Goal: Task Accomplishment & Management: Manage account settings

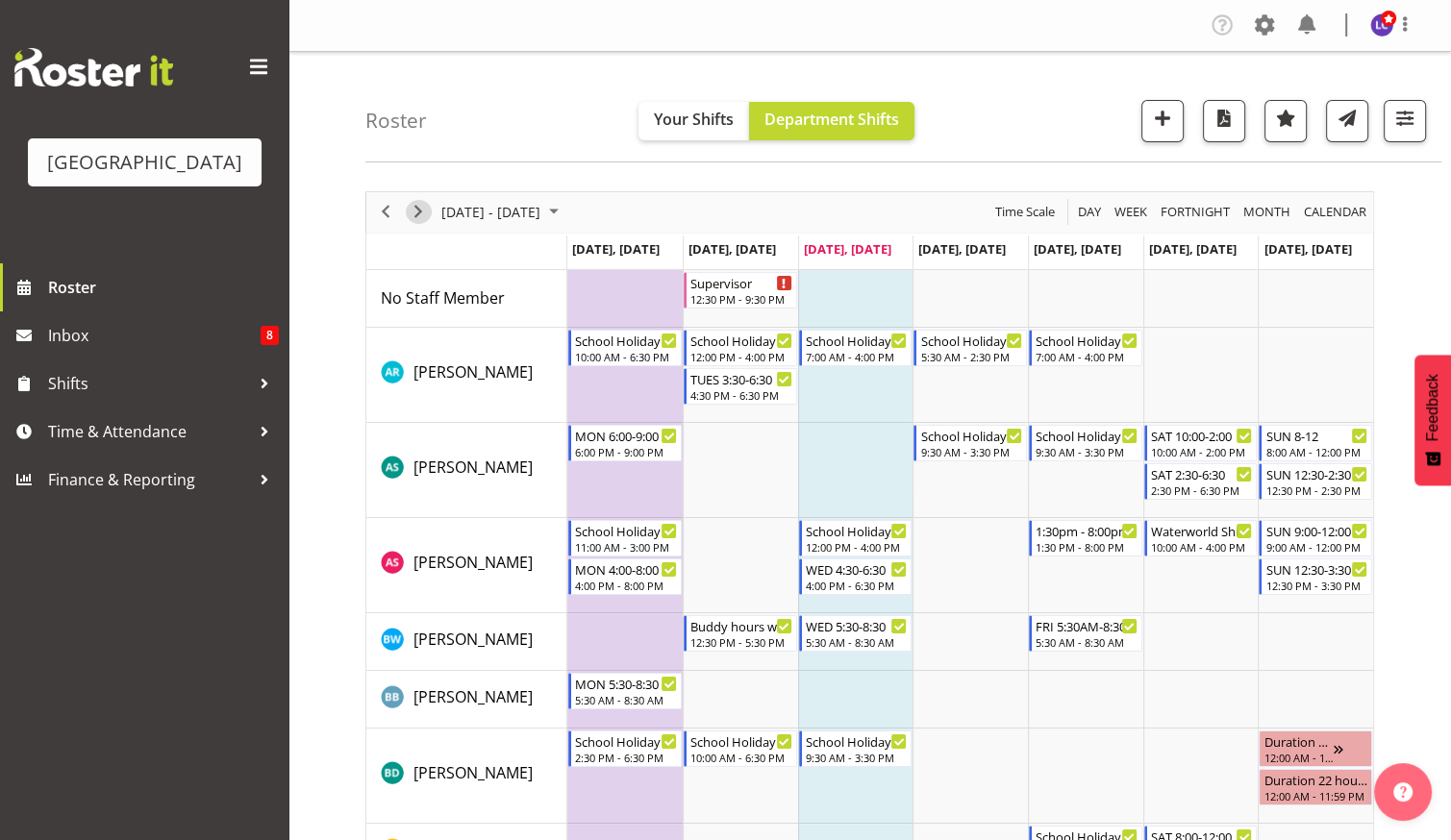
click at [414, 206] on span "Next" at bounding box center [418, 212] width 23 height 24
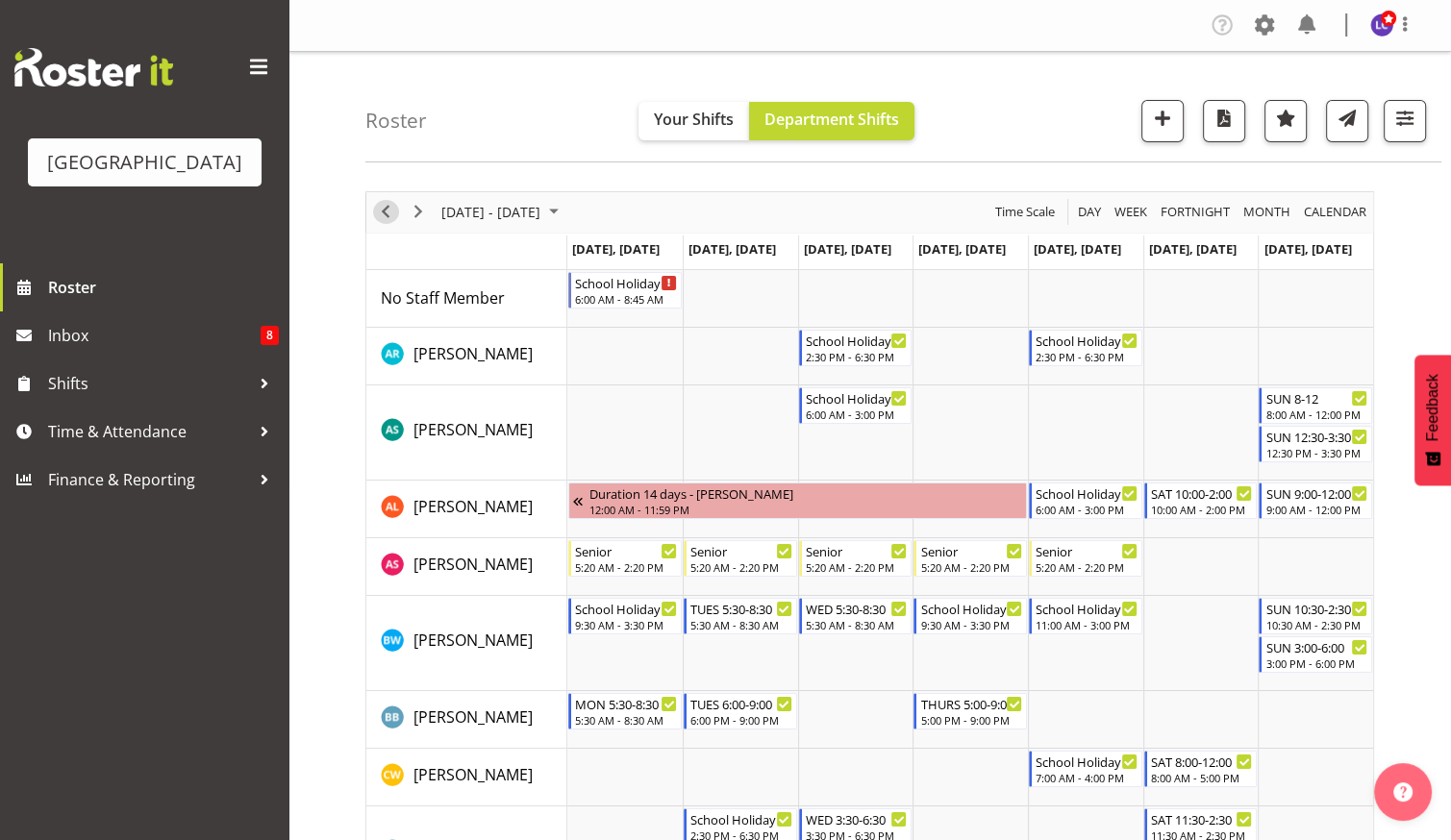
click at [388, 211] on span "Previous" at bounding box center [385, 212] width 23 height 24
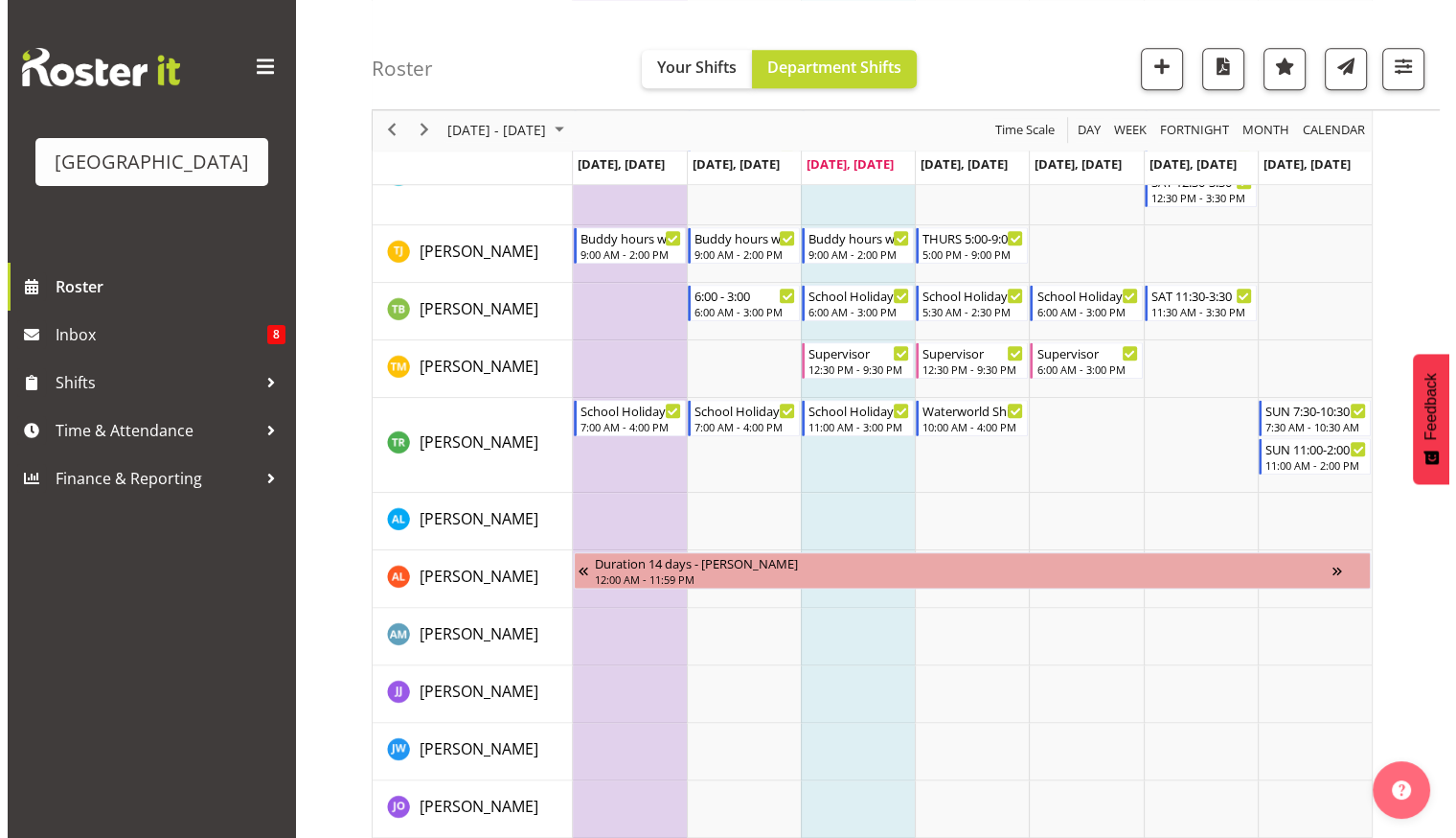
scroll to position [1711, 0]
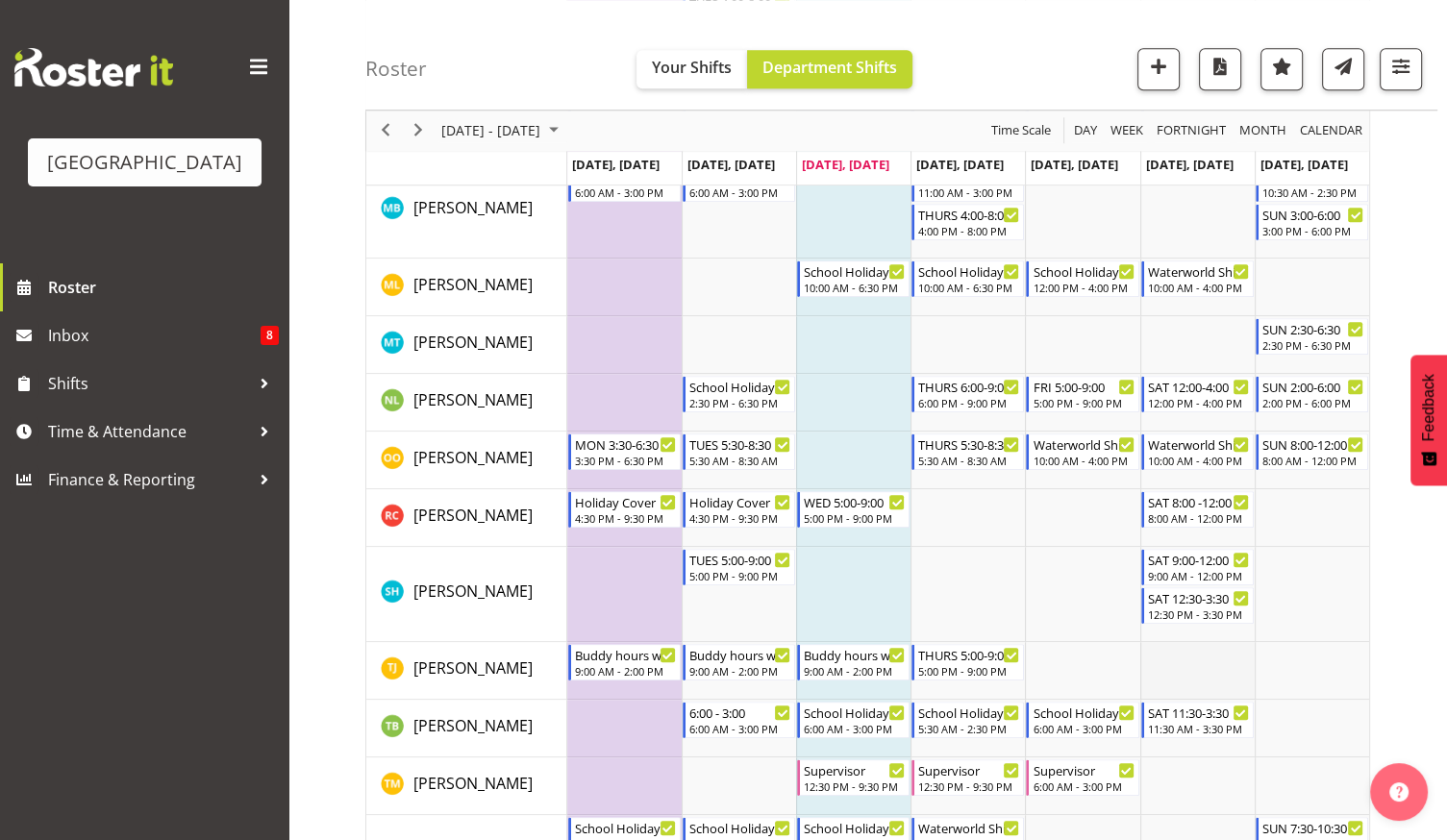
click at [1208, 657] on td "Timeline Week of September 24, 2025" at bounding box center [1197, 671] width 114 height 58
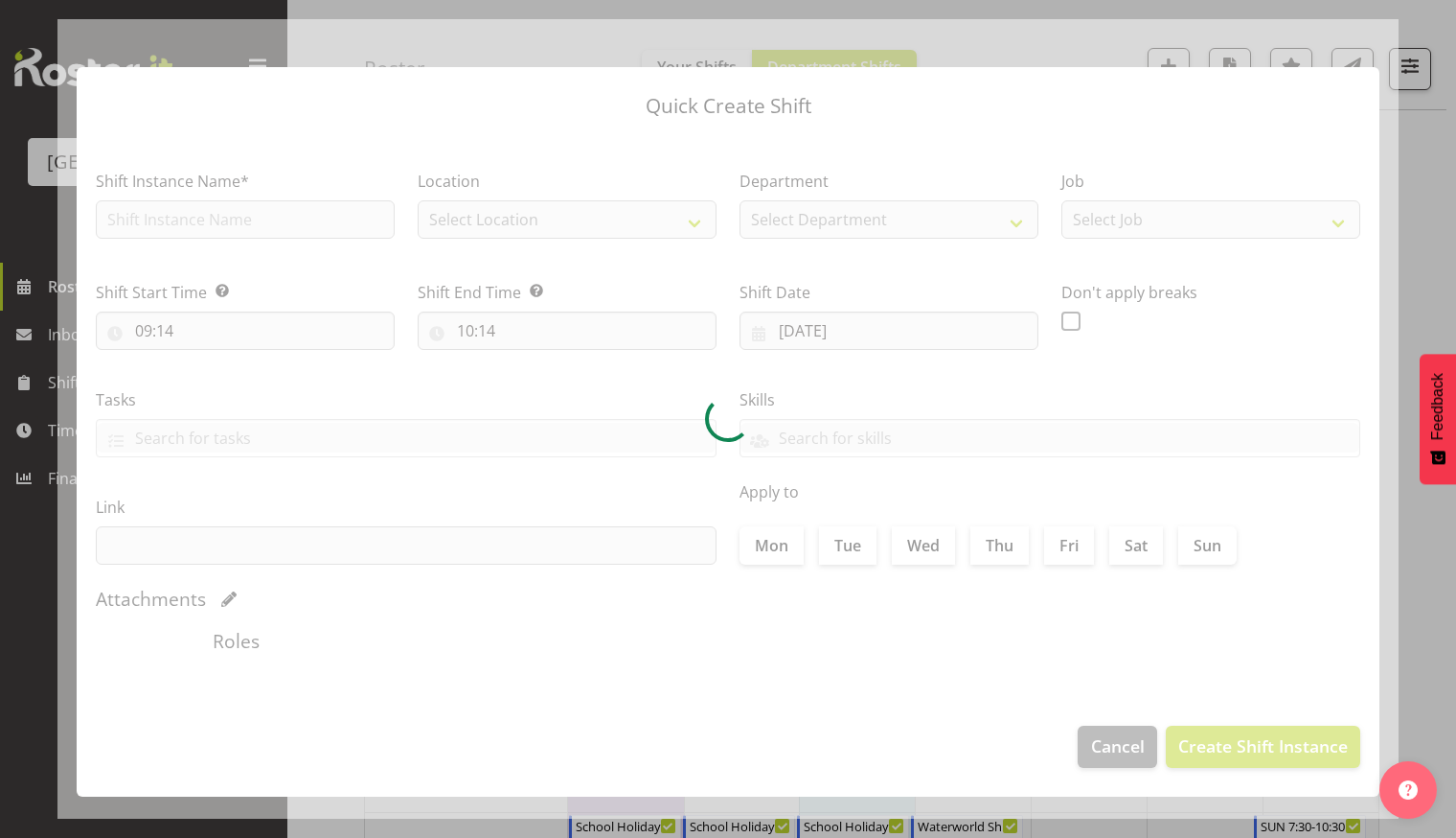
click at [1204, 658] on div at bounding box center [728, 419] width 1341 height 799
type input "[DATE]"
checkbox input "true"
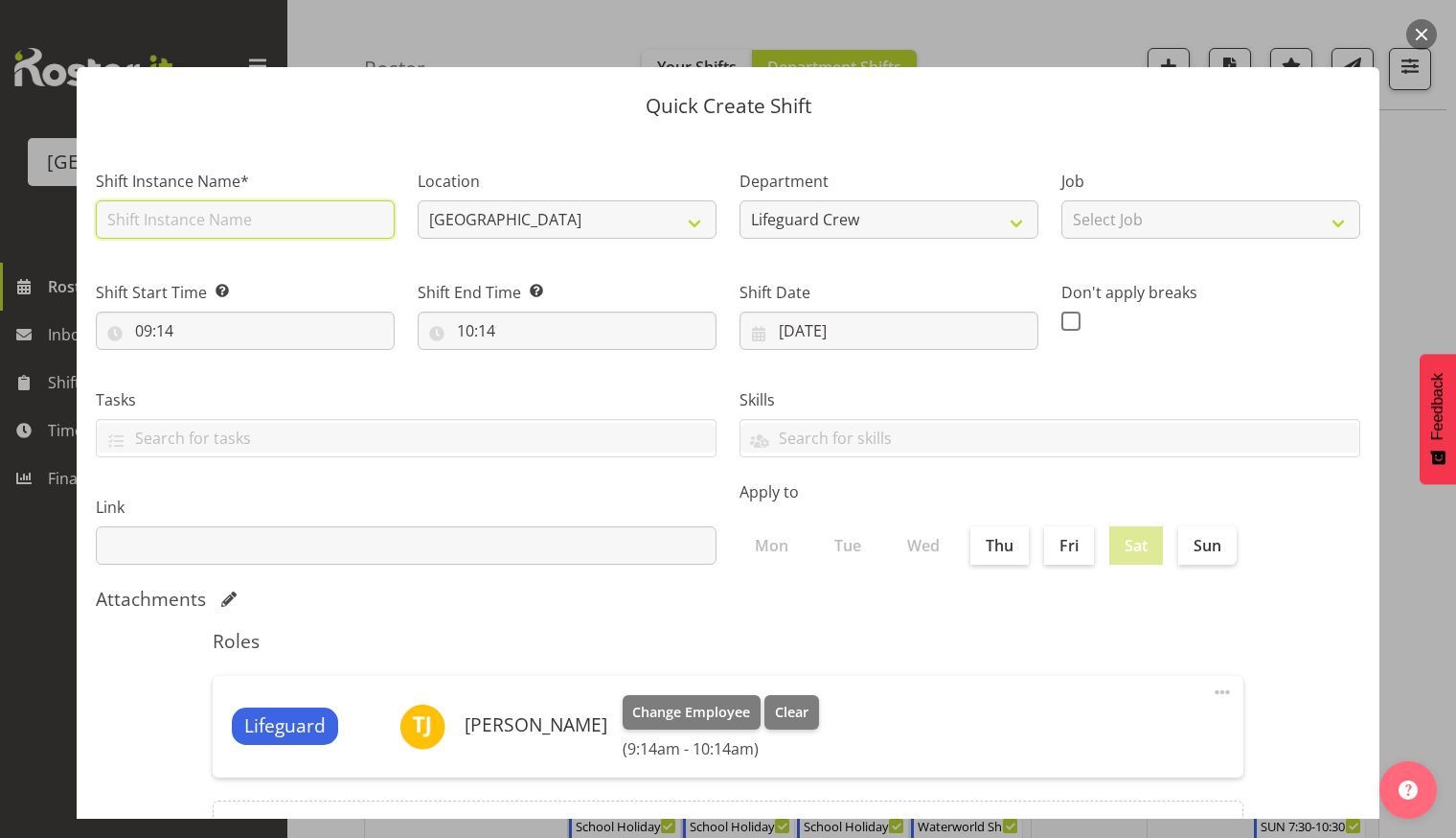
click at [183, 210] on input "text" at bounding box center [245, 219] width 299 height 38
type input "Fill in shift"
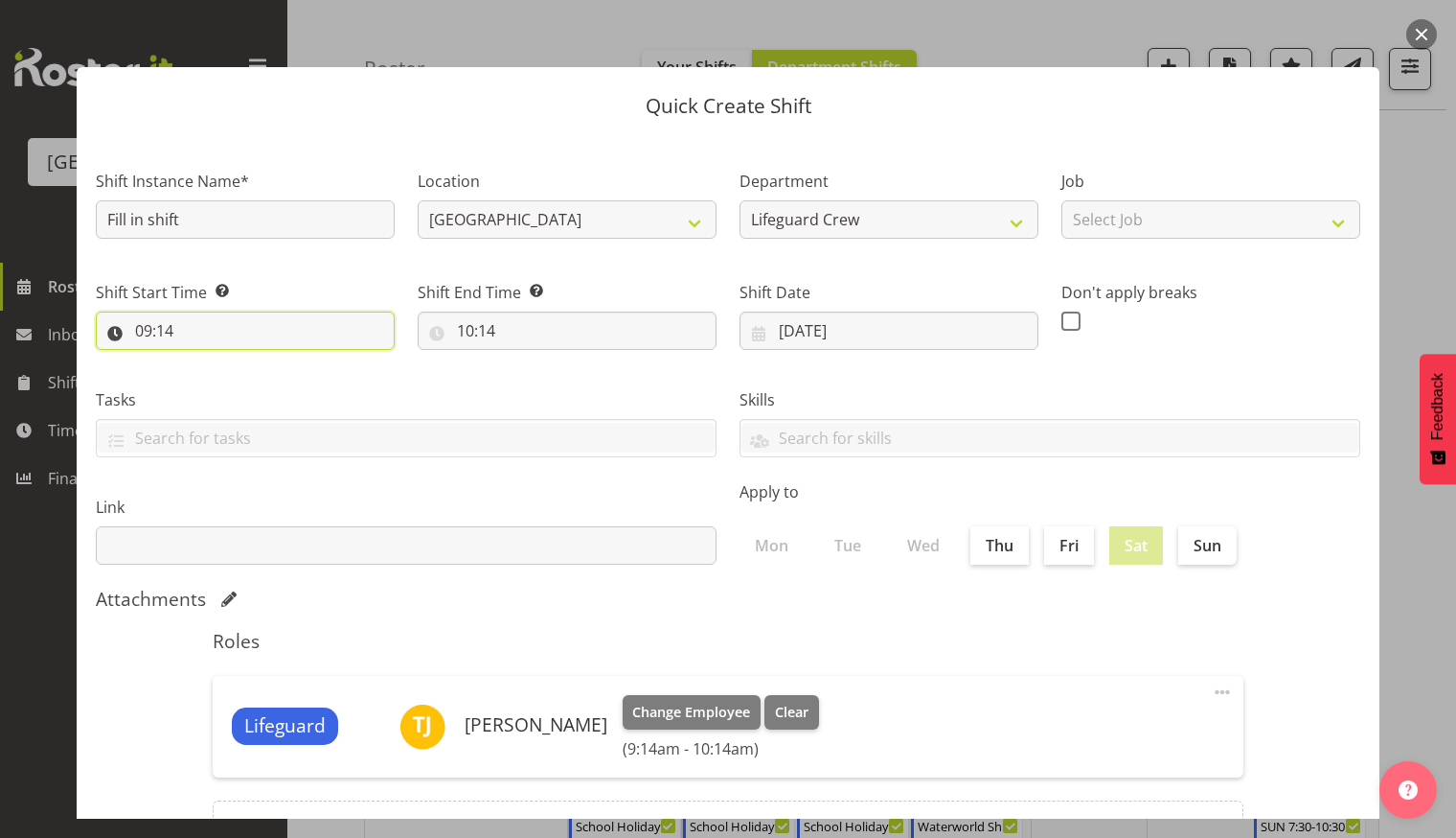
click at [272, 329] on input "09:14" at bounding box center [245, 331] width 299 height 38
click at [226, 381] on select "00 01 02 03 04 05 06 07 08 09 10 11 12 13 14 15 16 17 18 19 20 21 22 23" at bounding box center [226, 381] width 43 height 38
select select "13"
click at [205, 362] on select "00 01 02 03 04 05 06 07 08 09 10 11 12 13 14 15 16 17 18 19 20 21 22 23" at bounding box center [226, 381] width 43 height 38
type input "13:14"
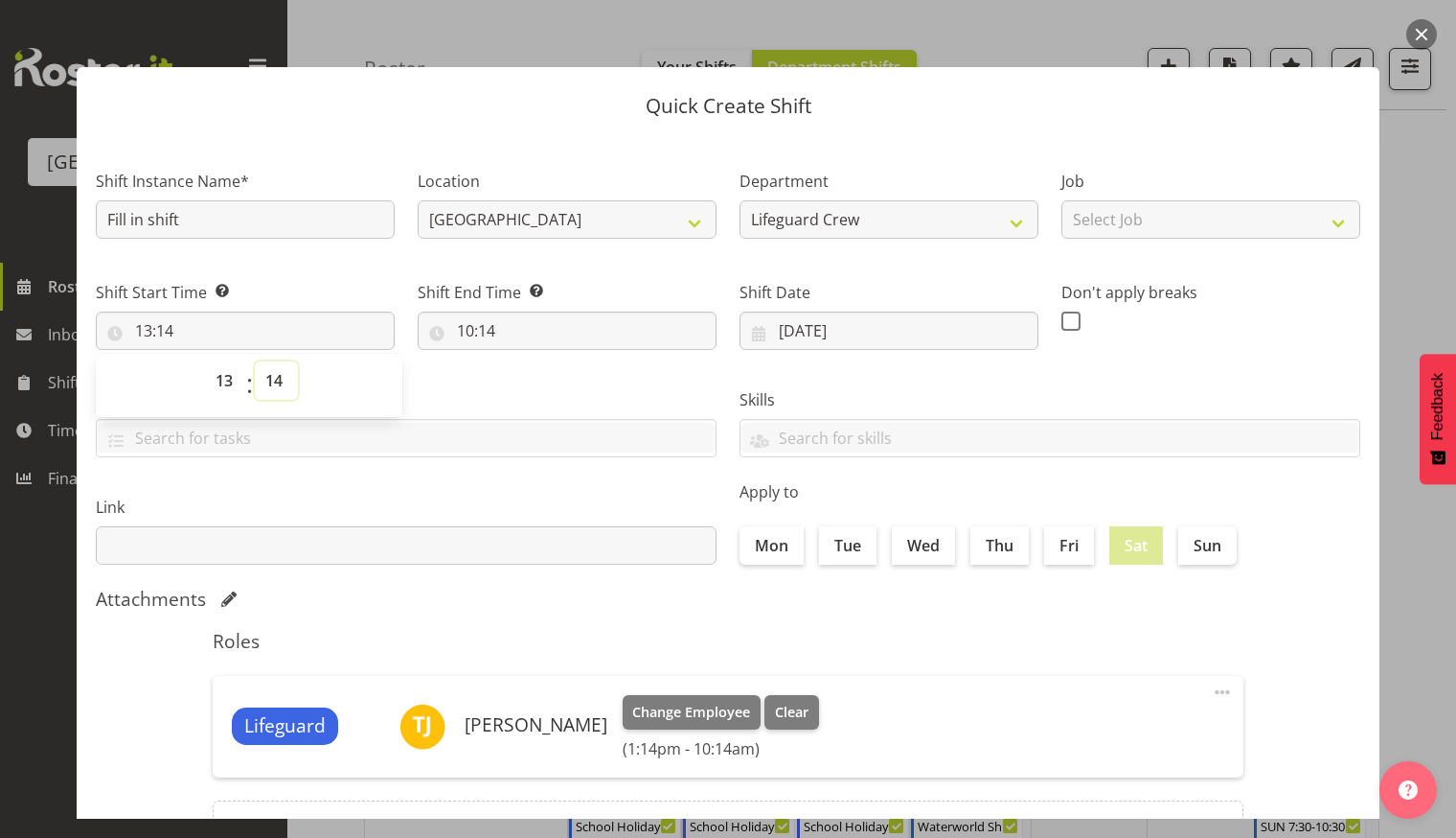
click at [288, 386] on select "00 01 02 03 04 05 06 07 08 09 10 11 12 13 14 15 16 17 18 19 20 21 22 23 24 25 2…" at bounding box center [276, 381] width 43 height 38
select select "0"
click at [255, 362] on select "00 01 02 03 04 05 06 07 08 09 10 11 12 13 14 15 16 17 18 19 20 21 22 23 24 25 2…" at bounding box center [276, 381] width 43 height 38
type input "13:00"
click at [560, 335] on input "10:14" at bounding box center [567, 331] width 299 height 38
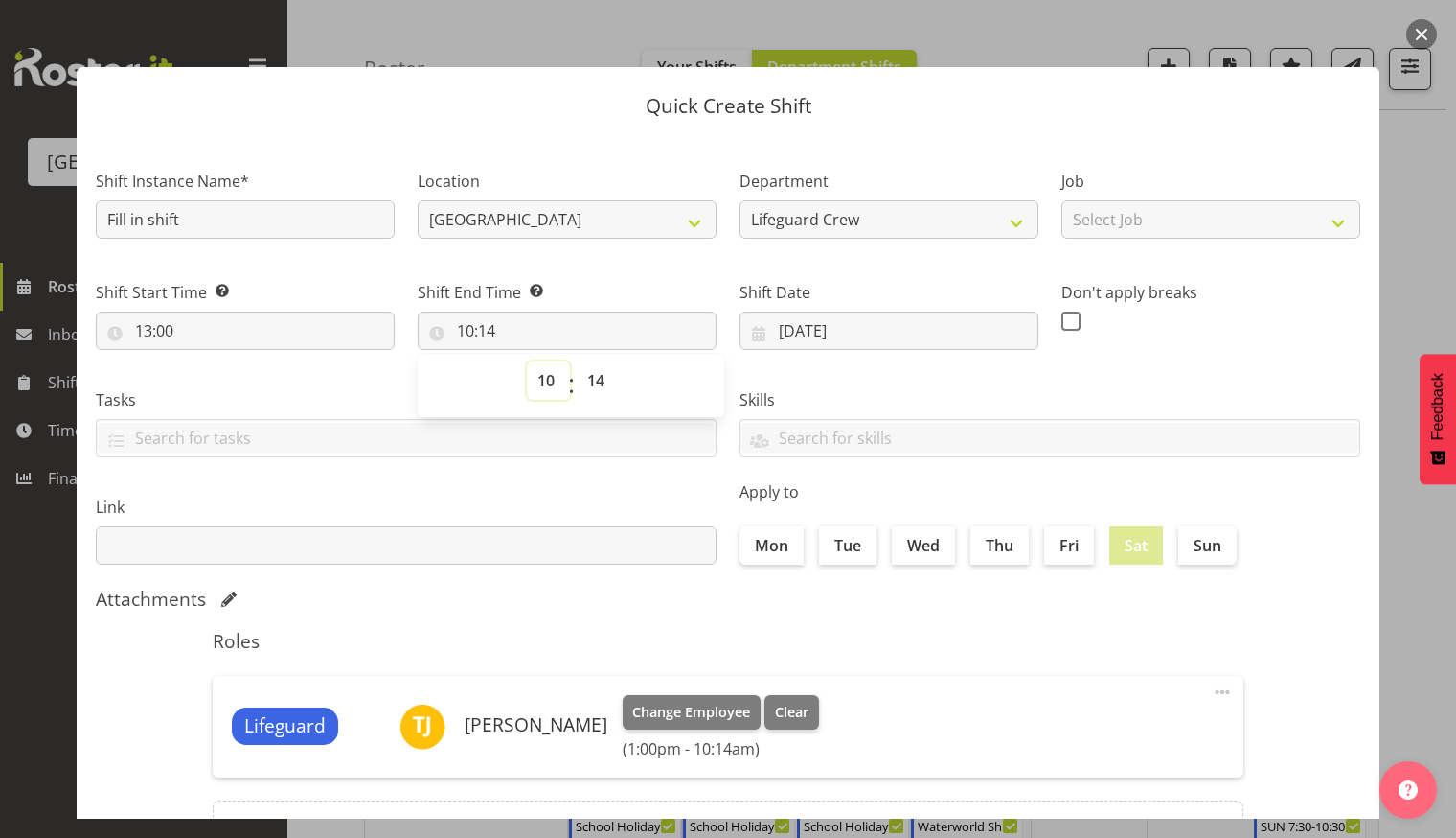
click at [548, 381] on select "00 01 02 03 04 05 06 07 08 09 10 11 12 13 14 15 16 17 18 19 20 21 22 23" at bounding box center [548, 381] width 43 height 38
select select "18"
click at [527, 362] on select "00 01 02 03 04 05 06 07 08 09 10 11 12 13 14 15 16 17 18 19 20 21 22 23" at bounding box center [548, 381] width 43 height 38
type input "18:14"
click at [605, 381] on select "00 01 02 03 04 05 06 07 08 09 10 11 12 13 14 15 16 17 18 19 20 21 22 23 24 25 2…" at bounding box center [598, 381] width 43 height 38
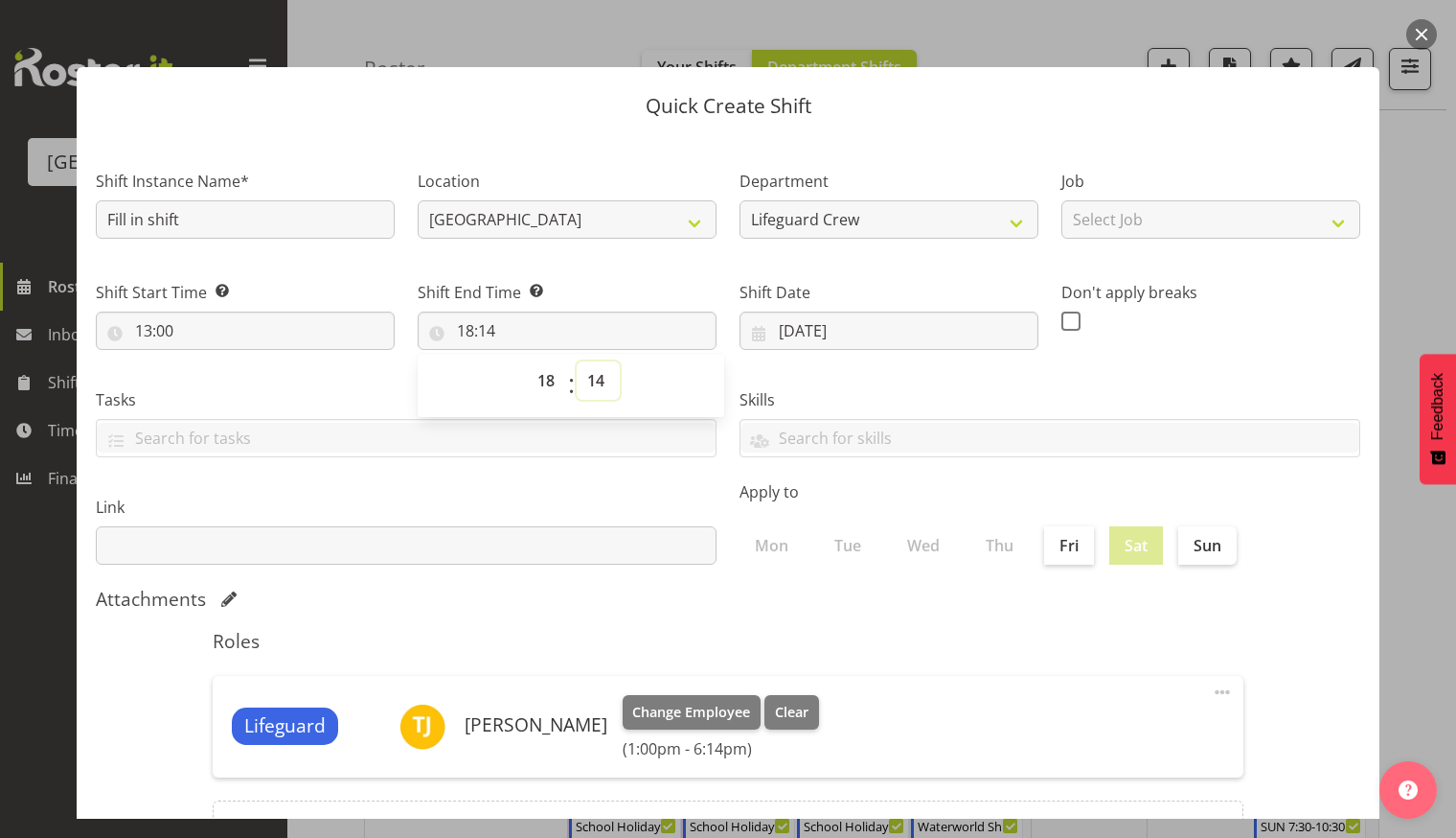
select select "0"
click at [577, 362] on select "00 01 02 03 04 05 06 07 08 09 10 11 12 13 14 15 16 17 18 19 20 21 22 23 24 25 2…" at bounding box center [598, 381] width 43 height 38
type input "18:00"
click at [576, 503] on label "Link" at bounding box center [405, 506] width 620 height 23
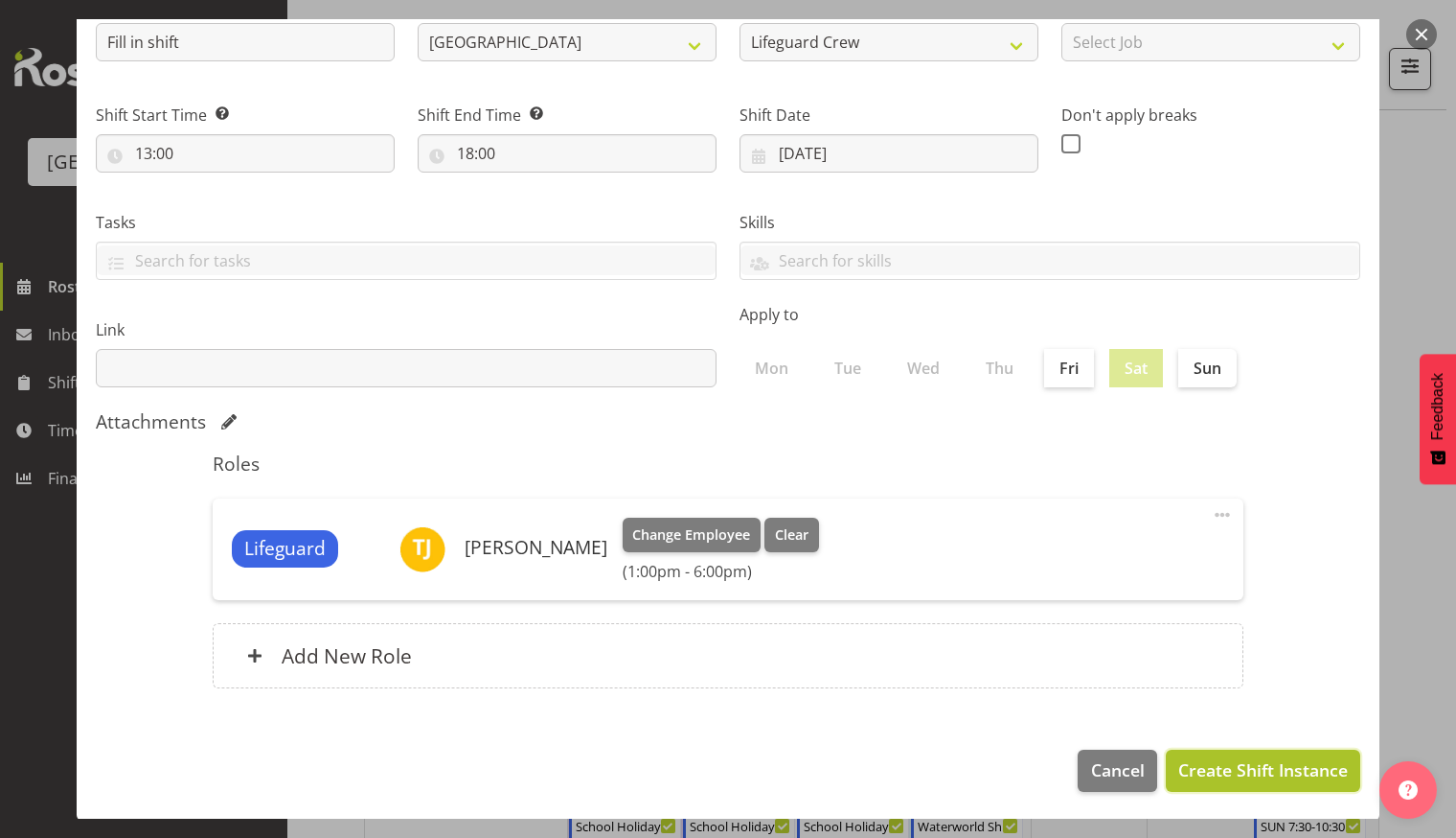
click at [1239, 768] on span "Create Shift Instance" at bounding box center [1263, 769] width 169 height 25
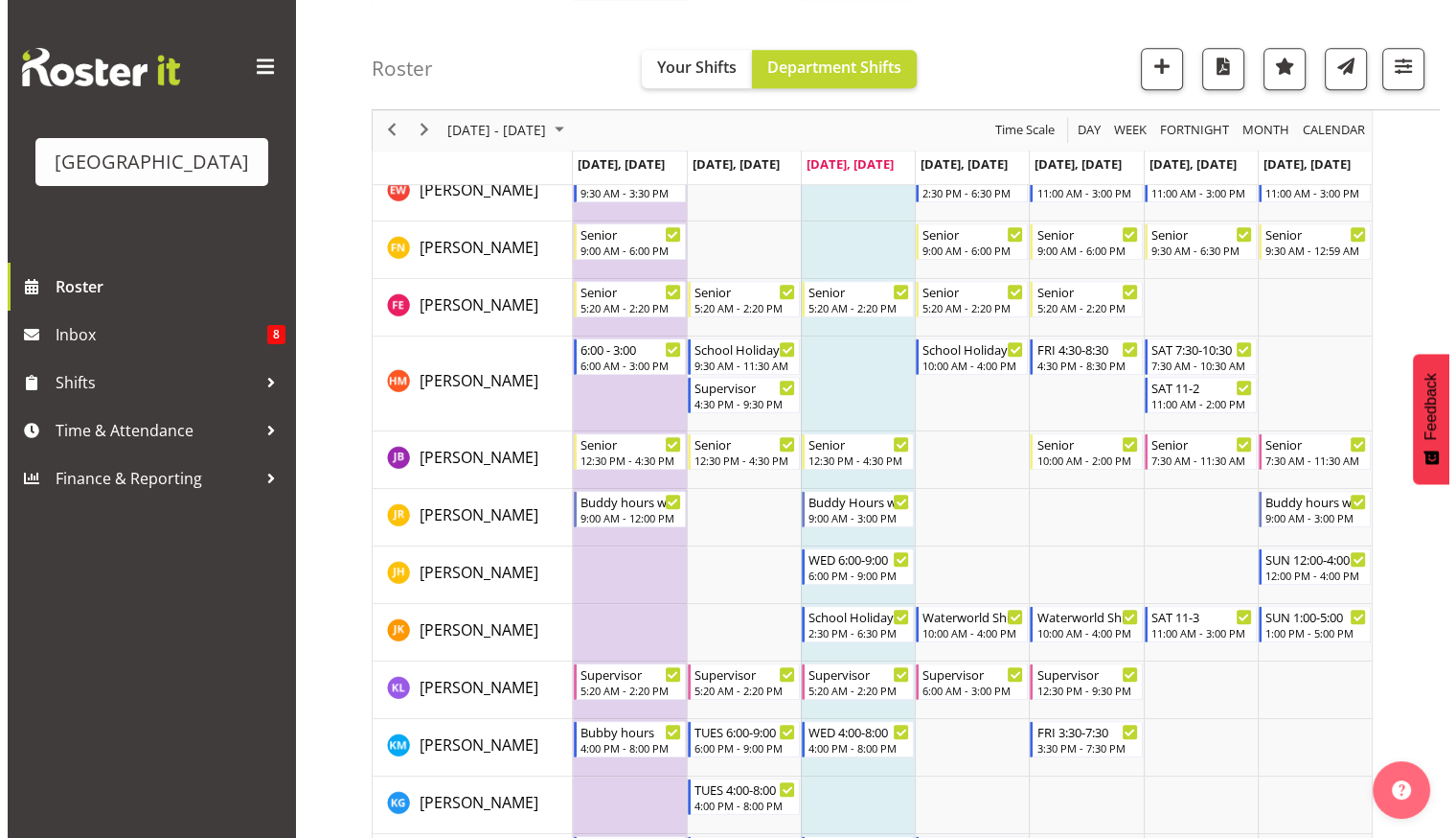
scroll to position [936, 0]
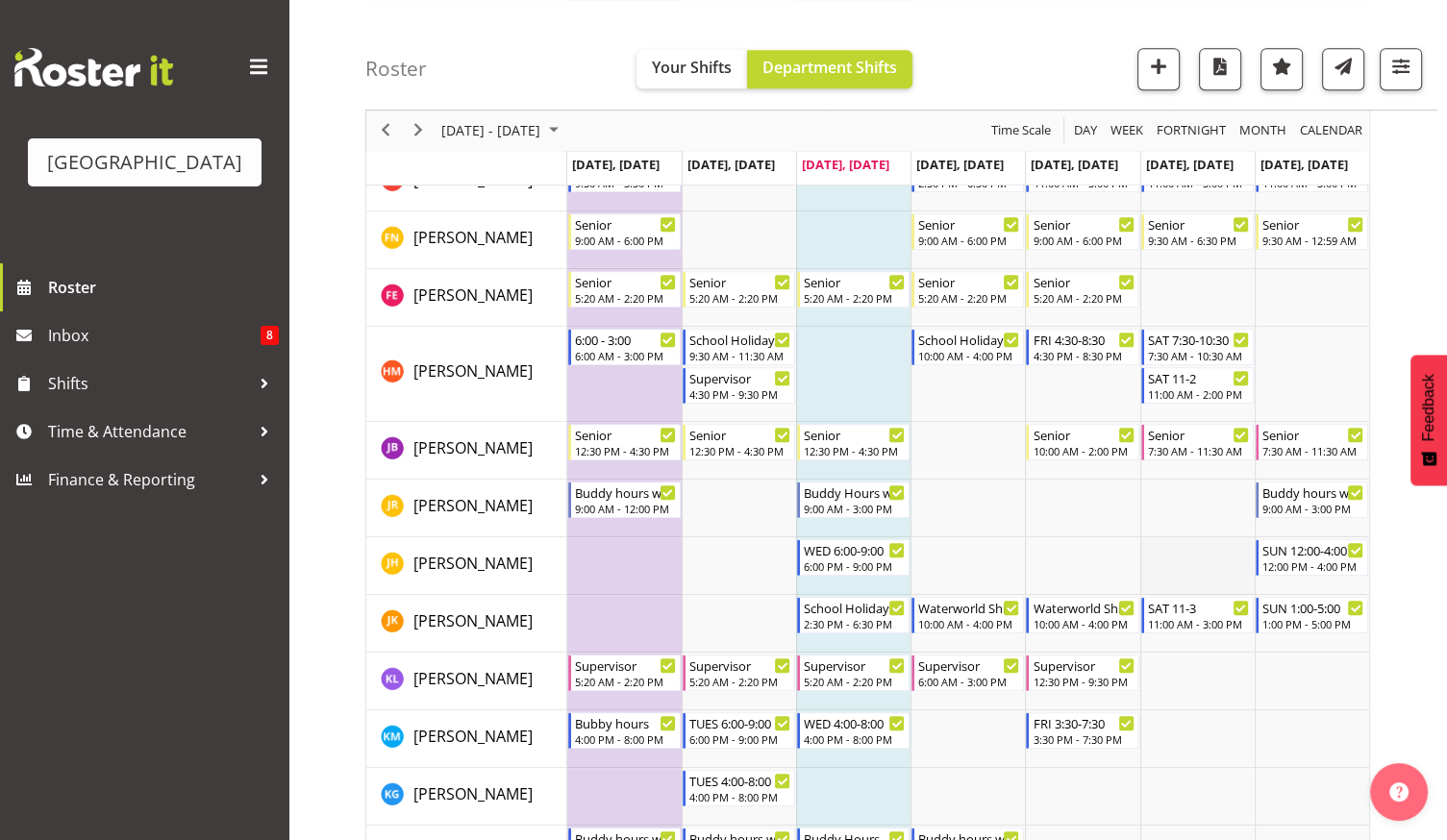
click at [1181, 592] on td "Timeline Week of September 24, 2025" at bounding box center [1197, 566] width 114 height 58
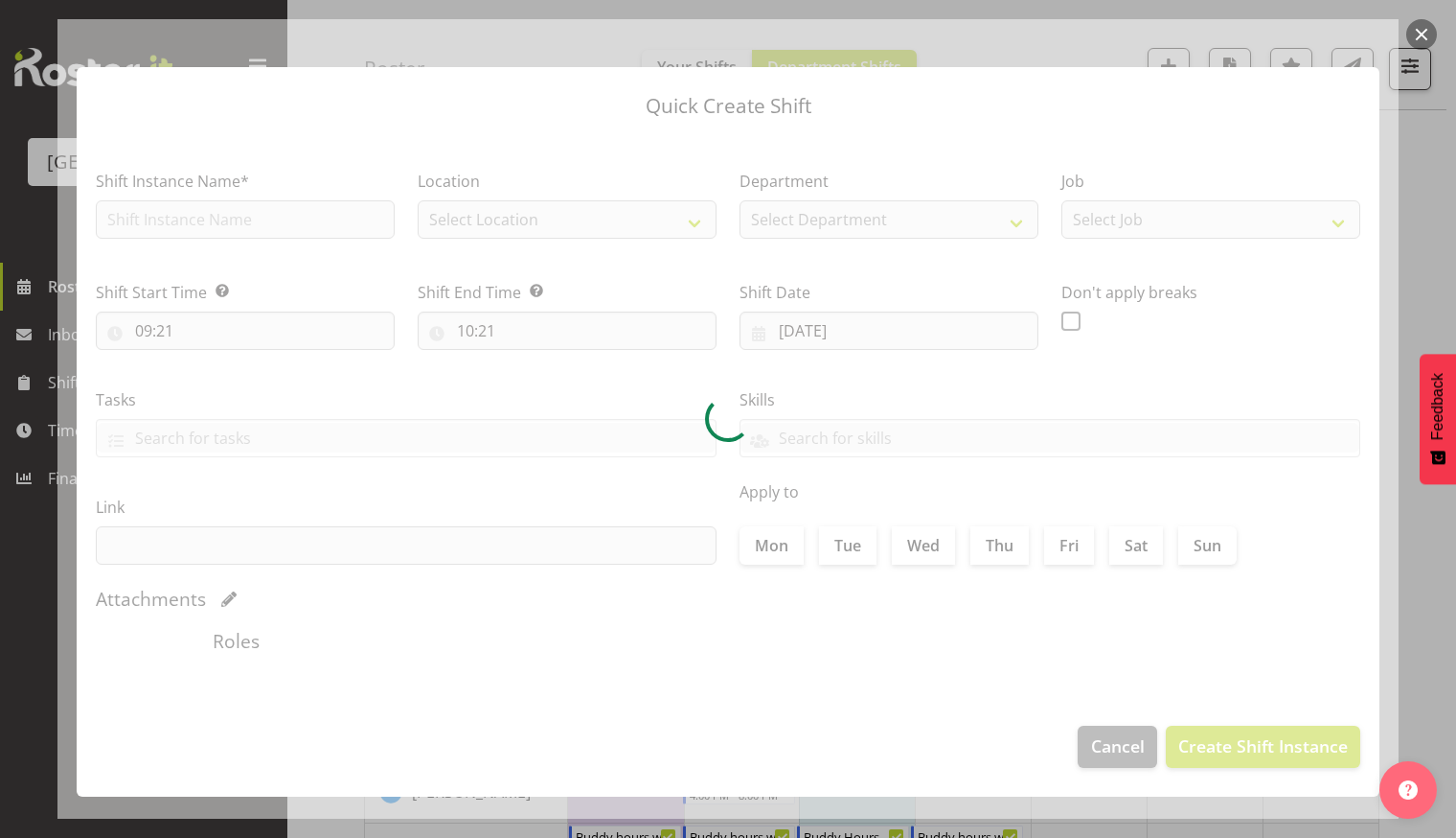
type input "[DATE]"
checkbox input "true"
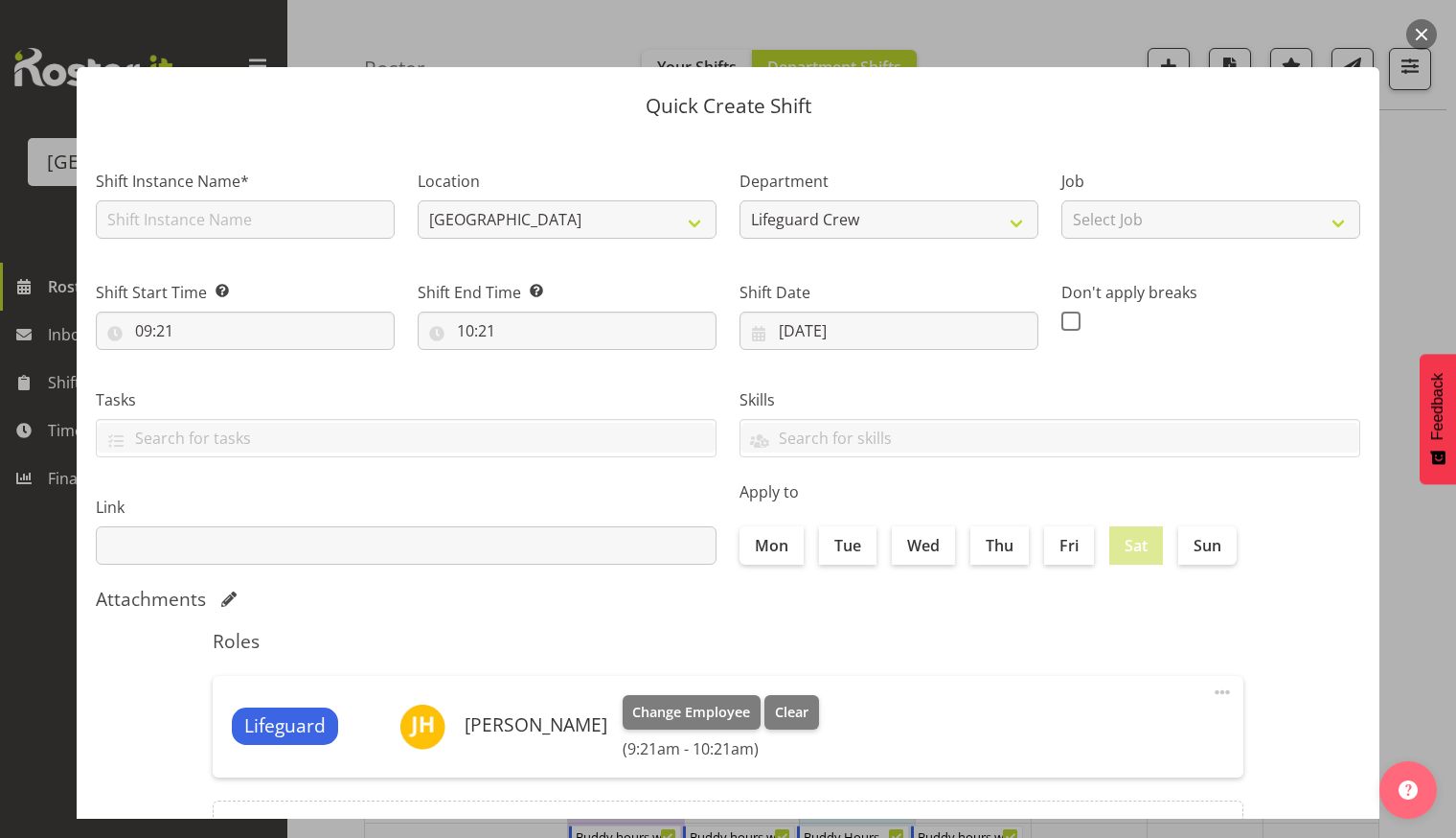
scroll to position [177, 0]
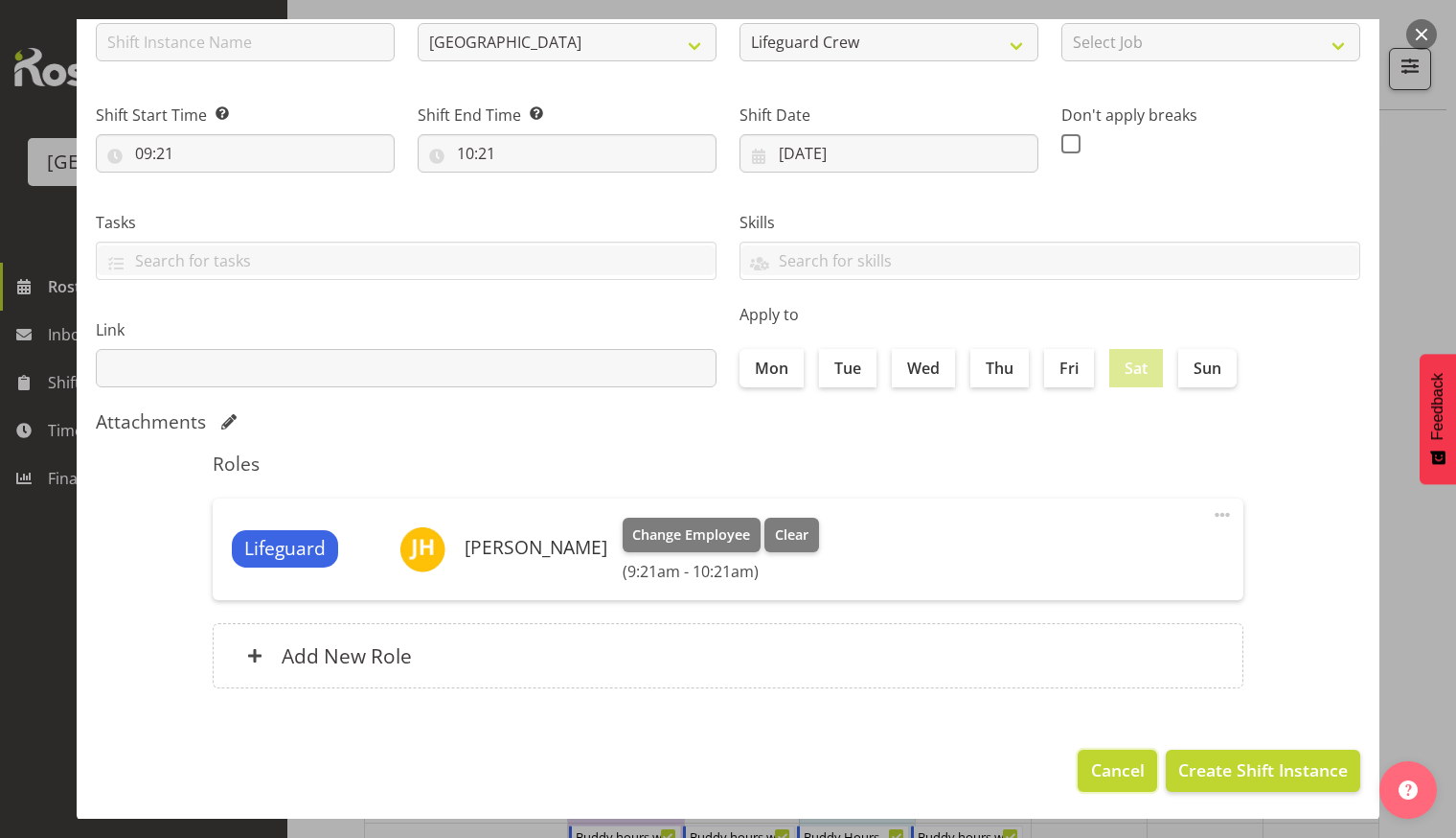
click at [1107, 779] on span "Cancel" at bounding box center [1118, 769] width 54 height 25
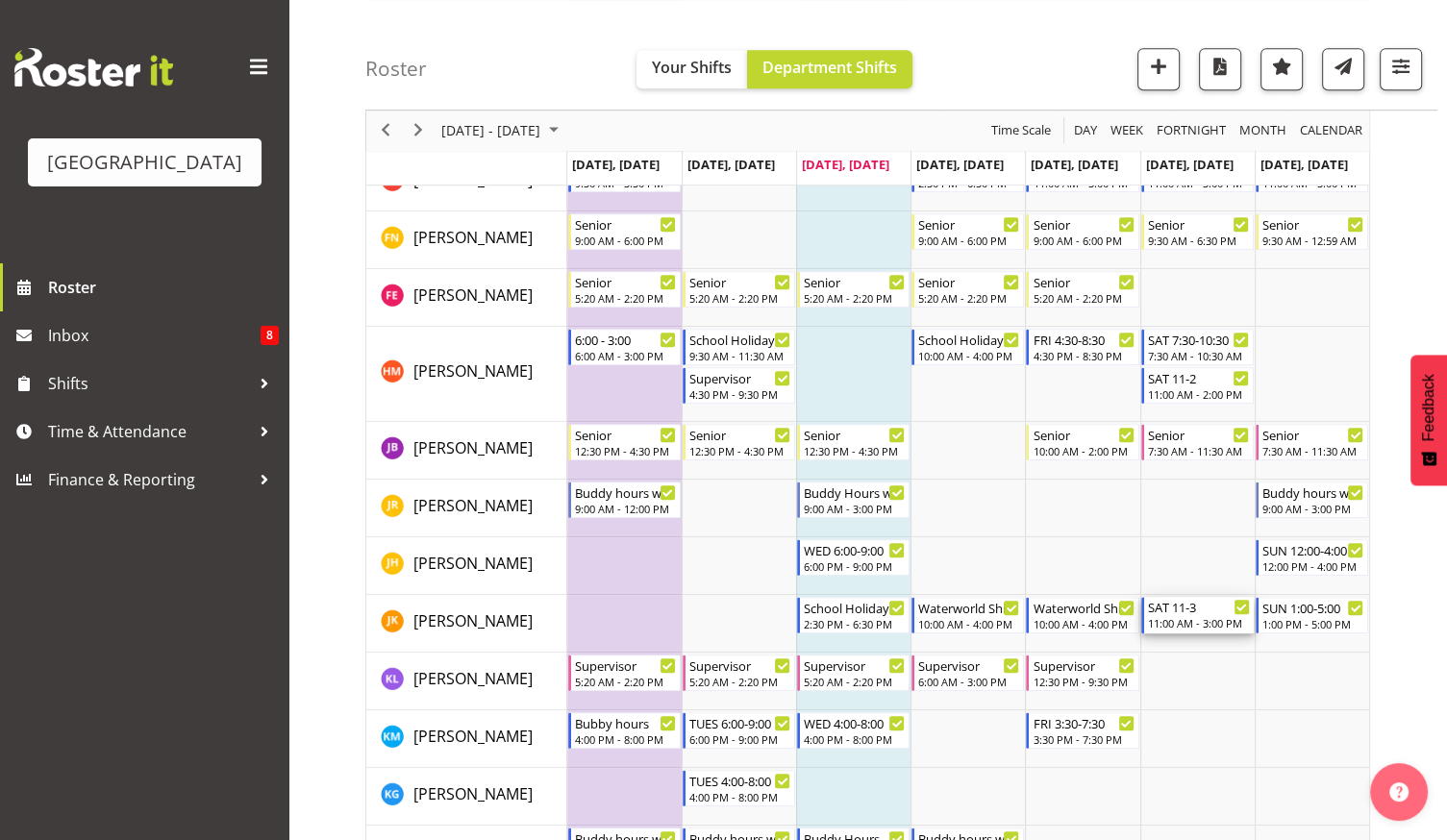
click at [1209, 601] on div "SAT 11-3" at bounding box center [1199, 605] width 102 height 19
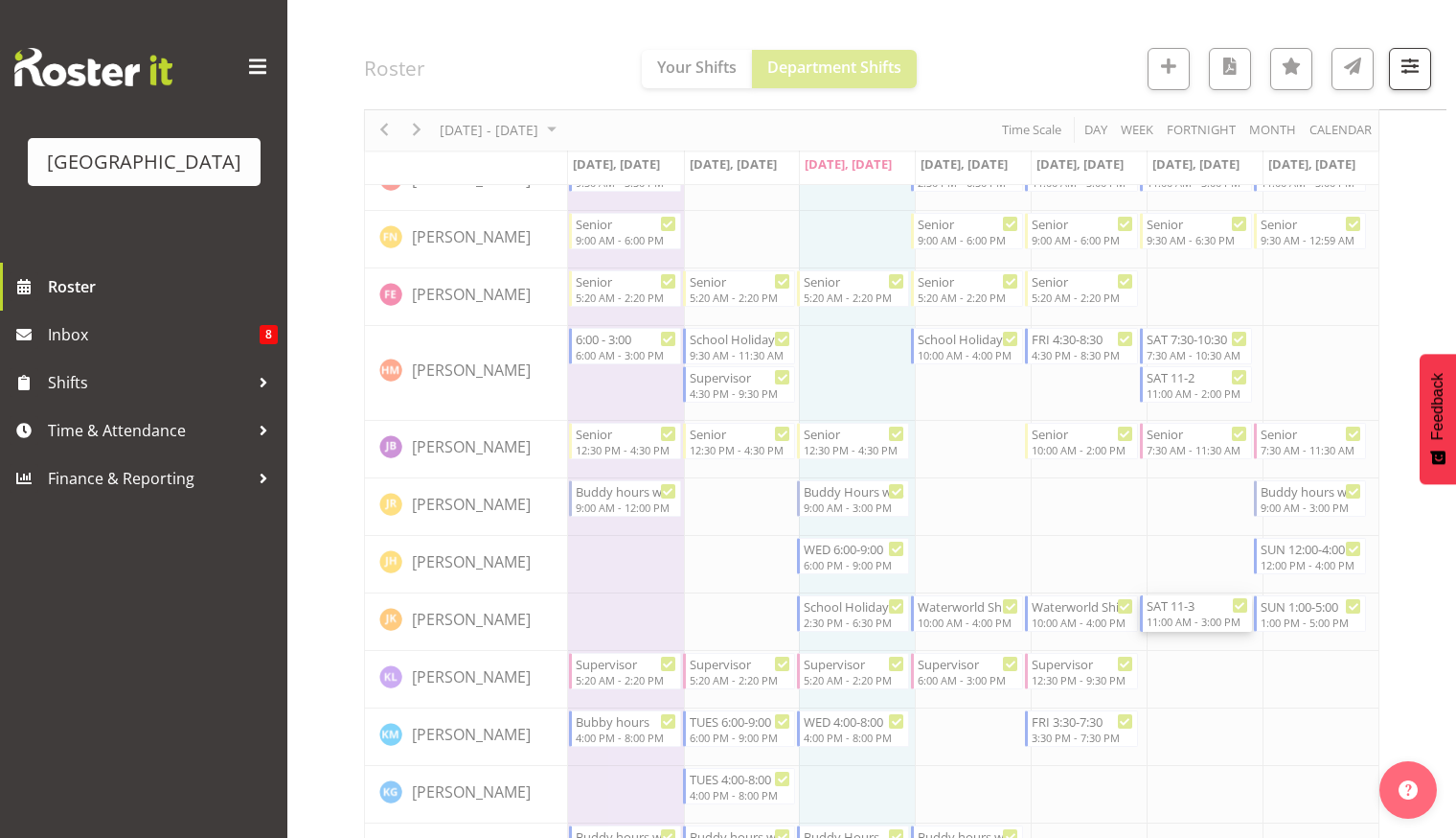
select select "8"
select select "2025"
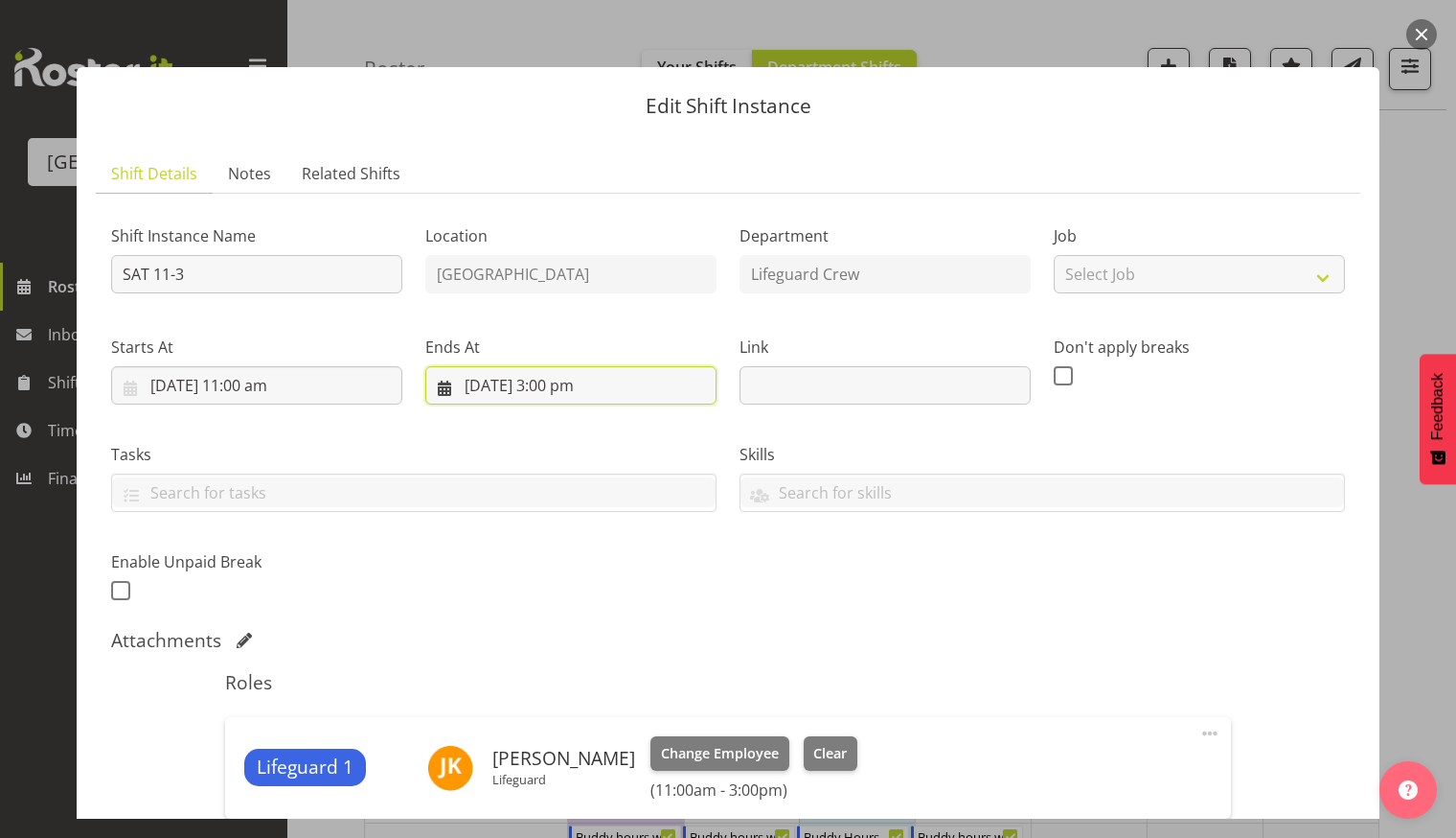
click at [555, 392] on input "[DATE] 3:00 pm" at bounding box center [571, 385] width 291 height 38
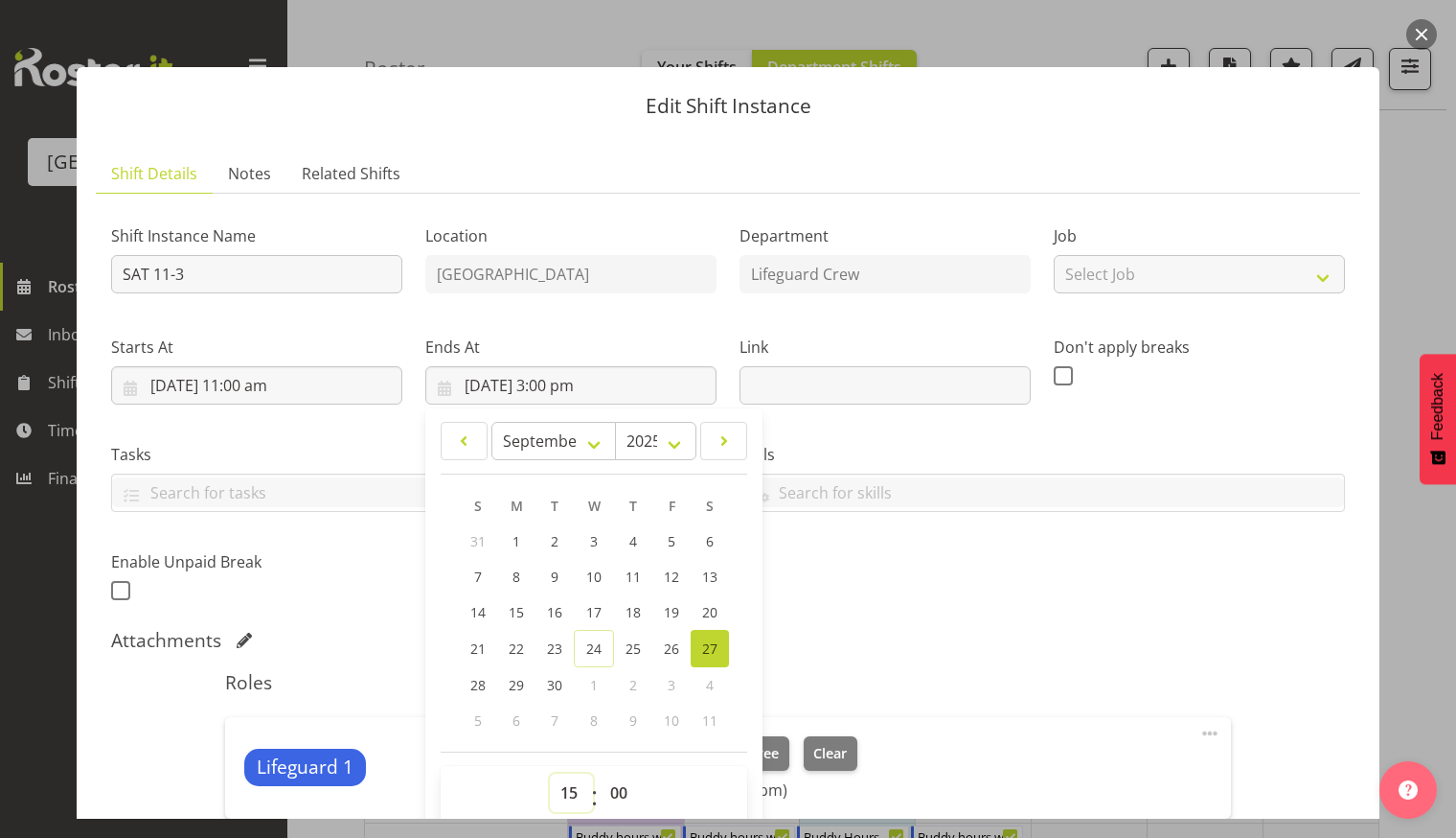
click at [556, 793] on select "00 01 02 03 04 05 06 07 08 09 10 11 12 13 14 15 16 17 18 19 20 21 22 23" at bounding box center [571, 792] width 43 height 38
select select "17"
click at [550, 773] on select "00 01 02 03 04 05 06 07 08 09 10 11 12 13 14 15 16 17 18 19 20 21 22 23" at bounding box center [571, 792] width 43 height 38
type input "[DATE] 5:00 pm"
click at [893, 663] on div "Roles Lifeguard 1 [PERSON_NAME] Lifeguard Change Employee Clear (11:00am - 5:00…" at bounding box center [728, 794] width 1028 height 270
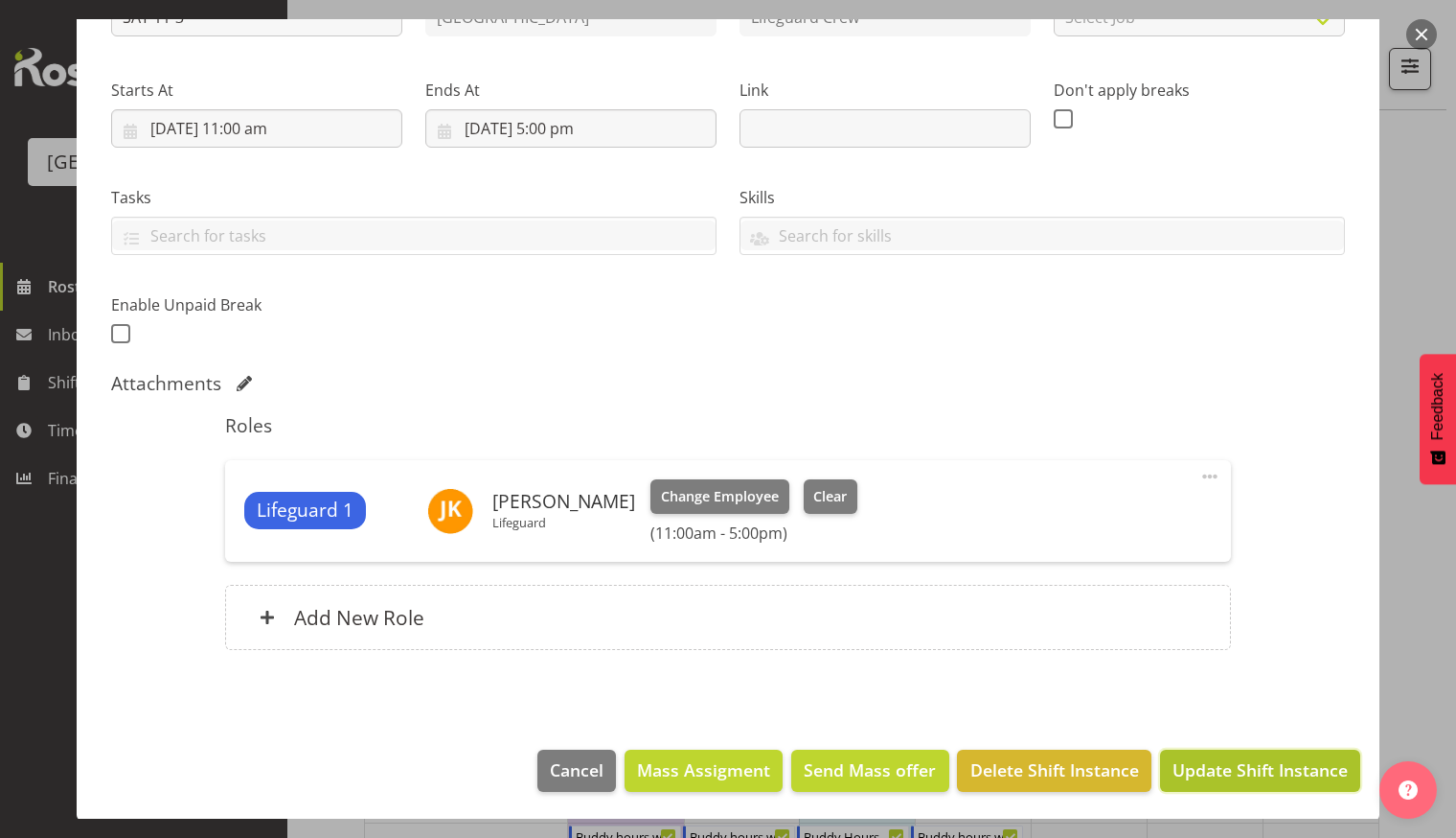
click at [1249, 780] on span "Update Shift Instance" at bounding box center [1260, 769] width 175 height 25
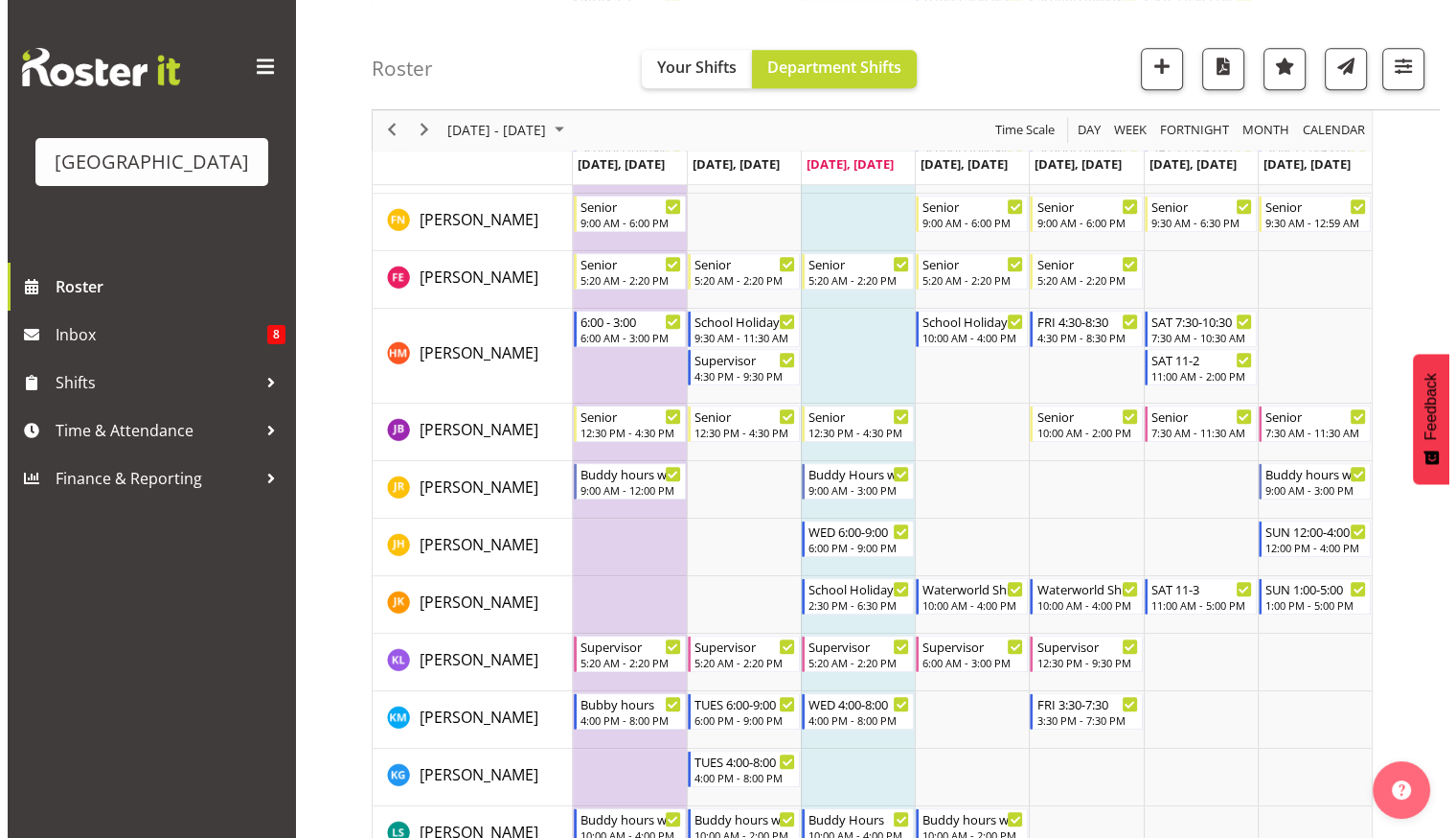
scroll to position [959, 0]
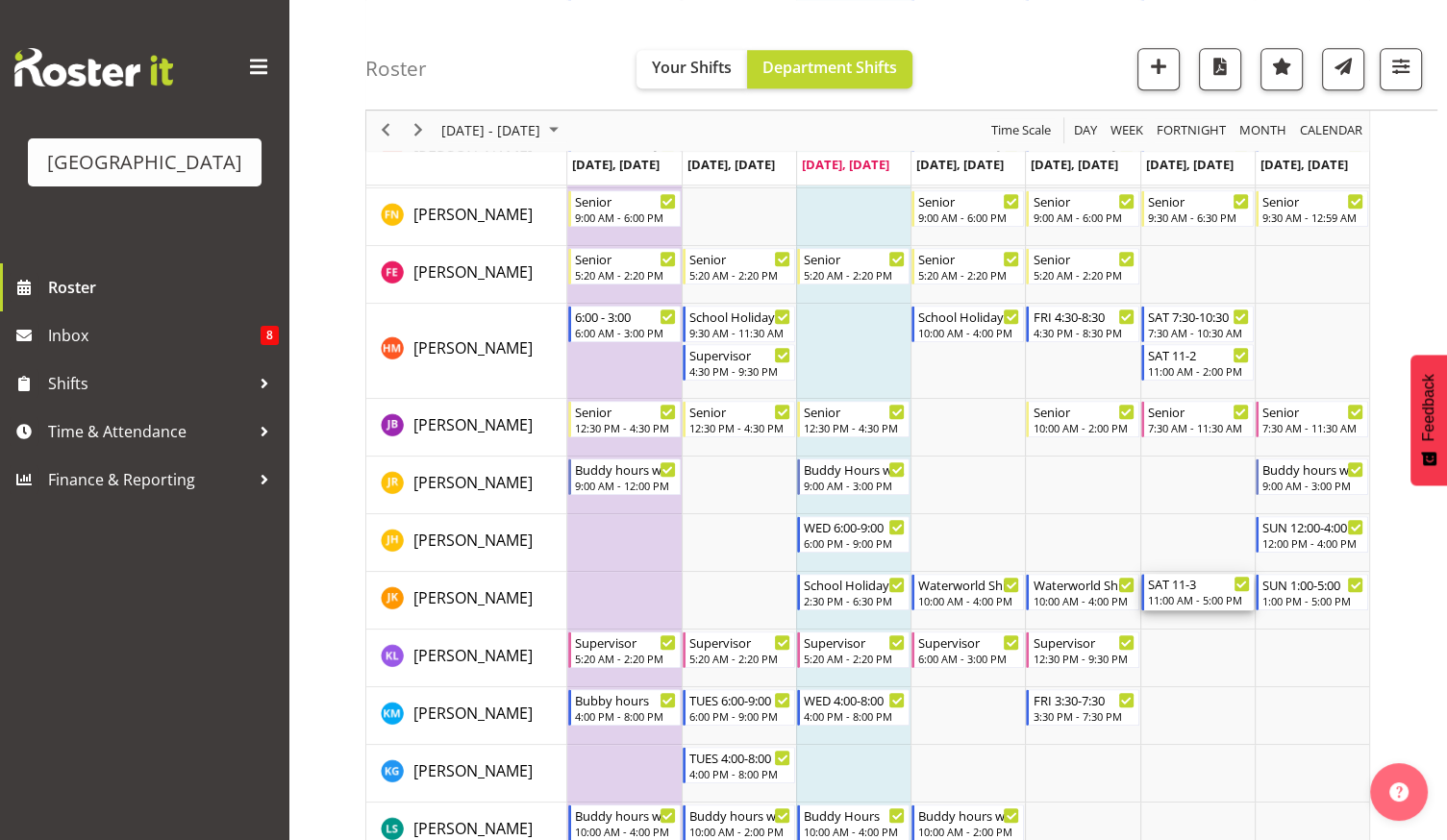
click at [1196, 591] on div "SAT 11-3" at bounding box center [1199, 582] width 102 height 19
click at [0, 0] on div at bounding box center [0, 0] width 0 height 0
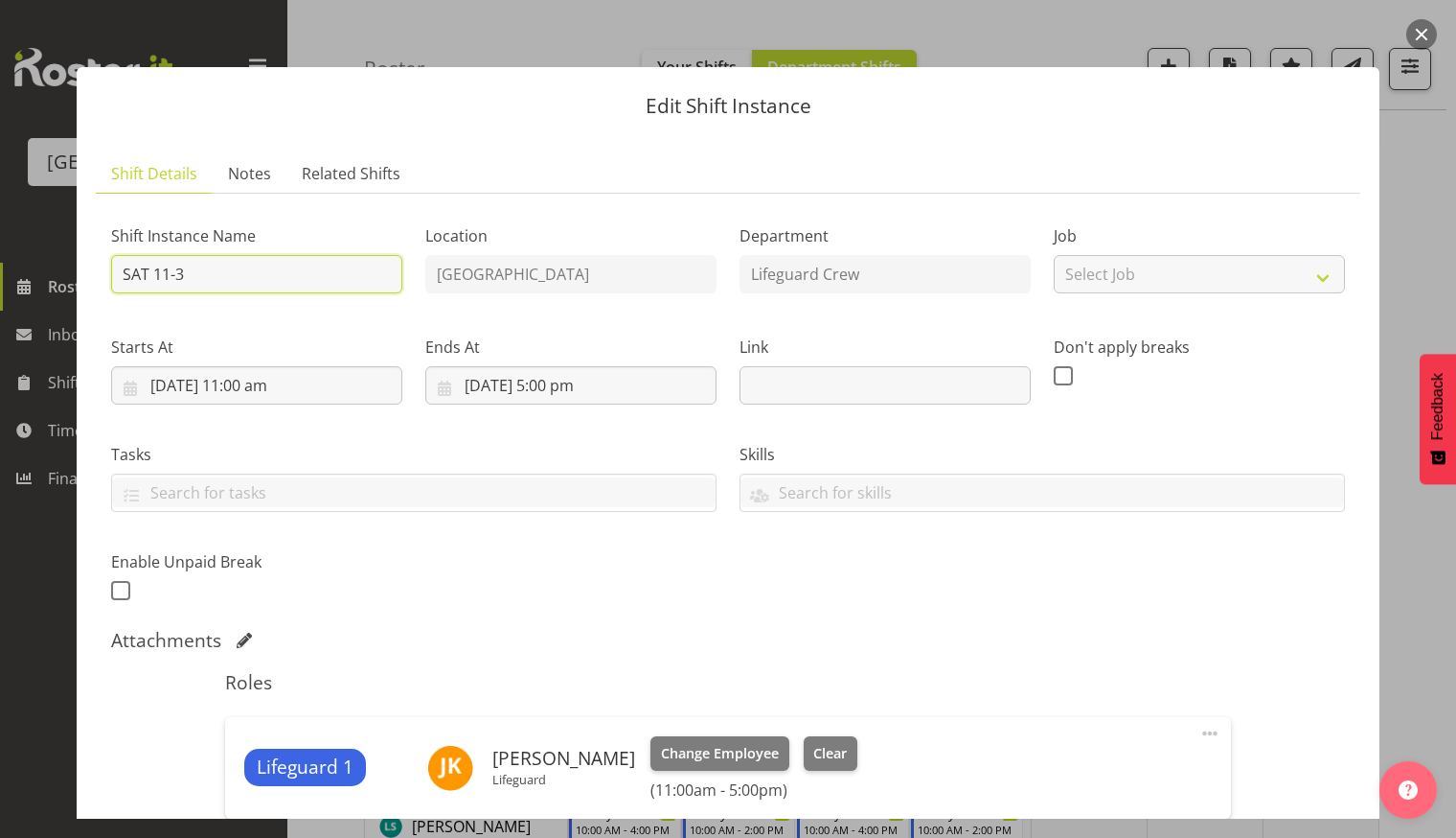
click at [262, 267] on input "SAT 11-3" at bounding box center [257, 274] width 291 height 38
type input "SAT 11-5"
click at [544, 519] on div "Tasks TEST123" at bounding box center [413, 469] width 628 height 108
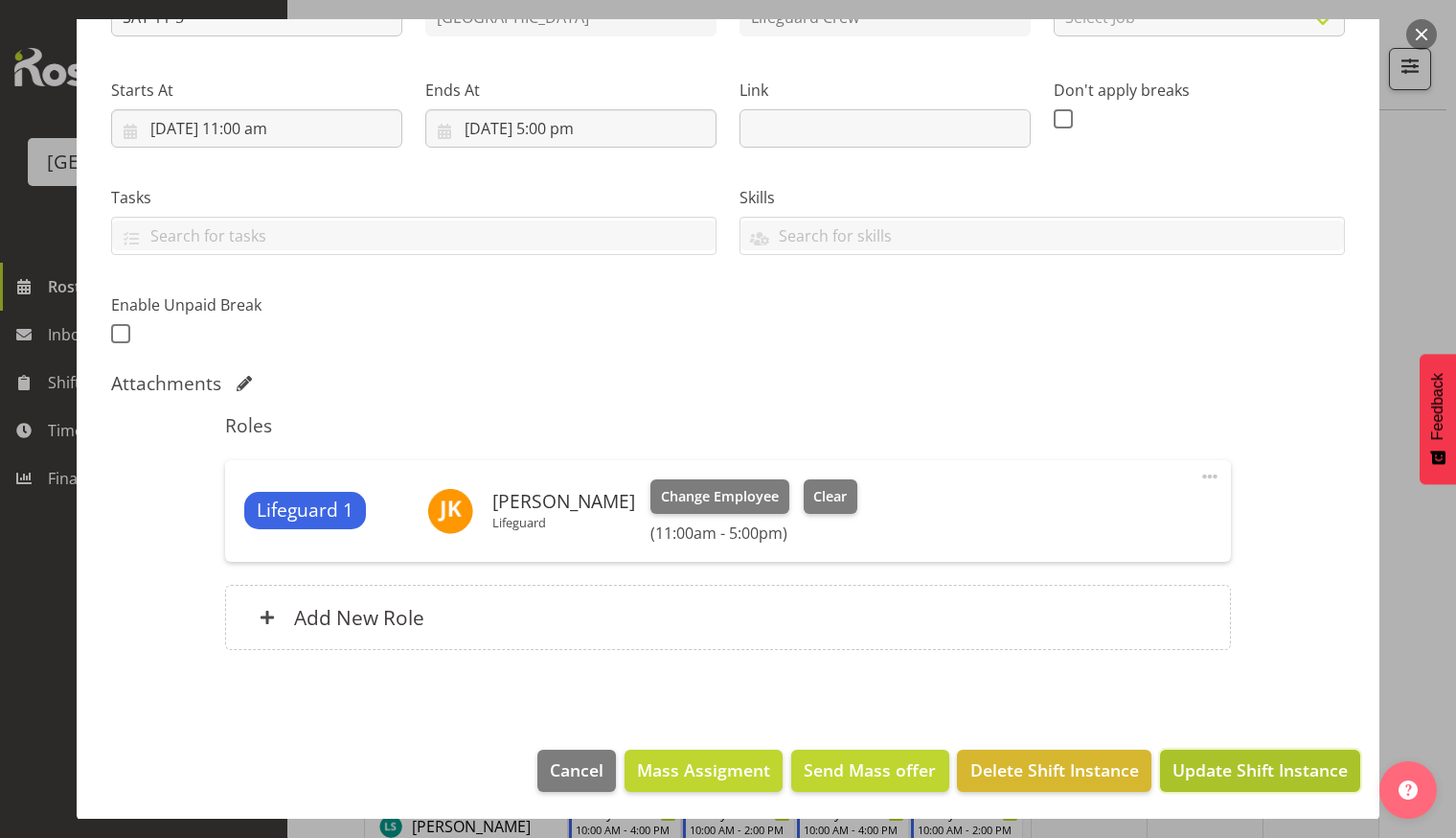
click at [1230, 783] on button "Update Shift Instance" at bounding box center [1260, 770] width 200 height 42
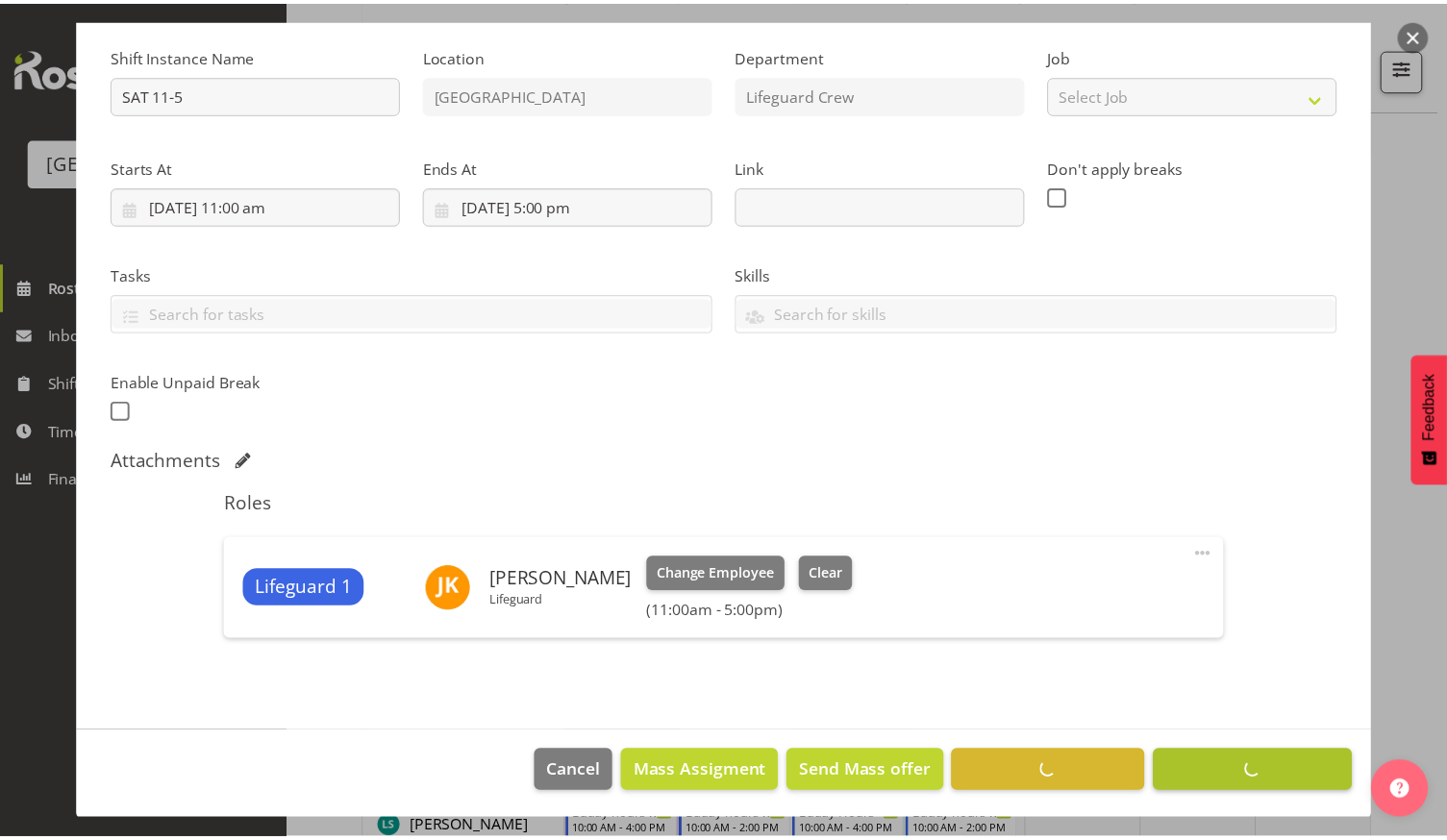
scroll to position [0, 0]
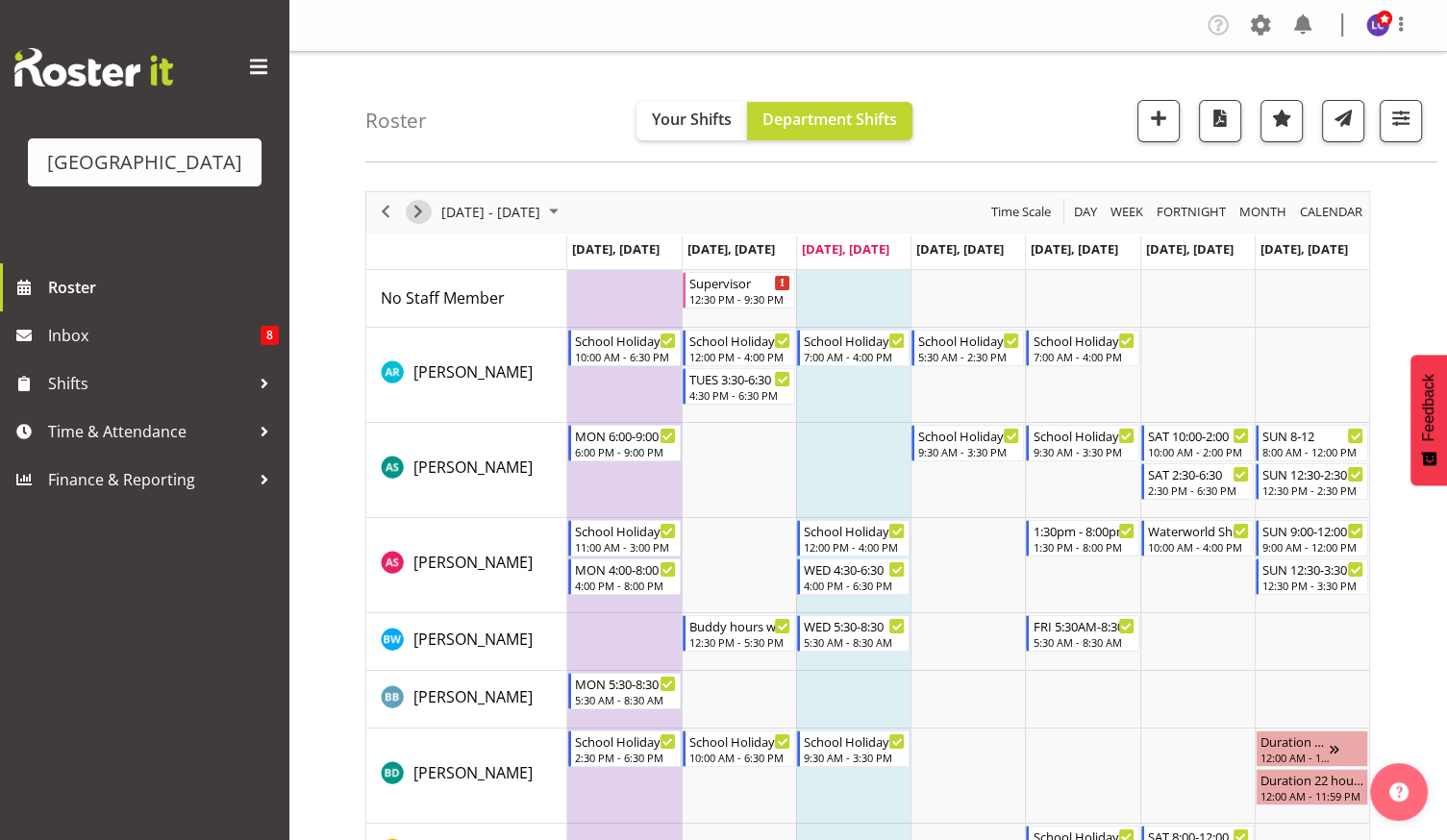
click at [427, 211] on span "Next" at bounding box center [418, 212] width 23 height 24
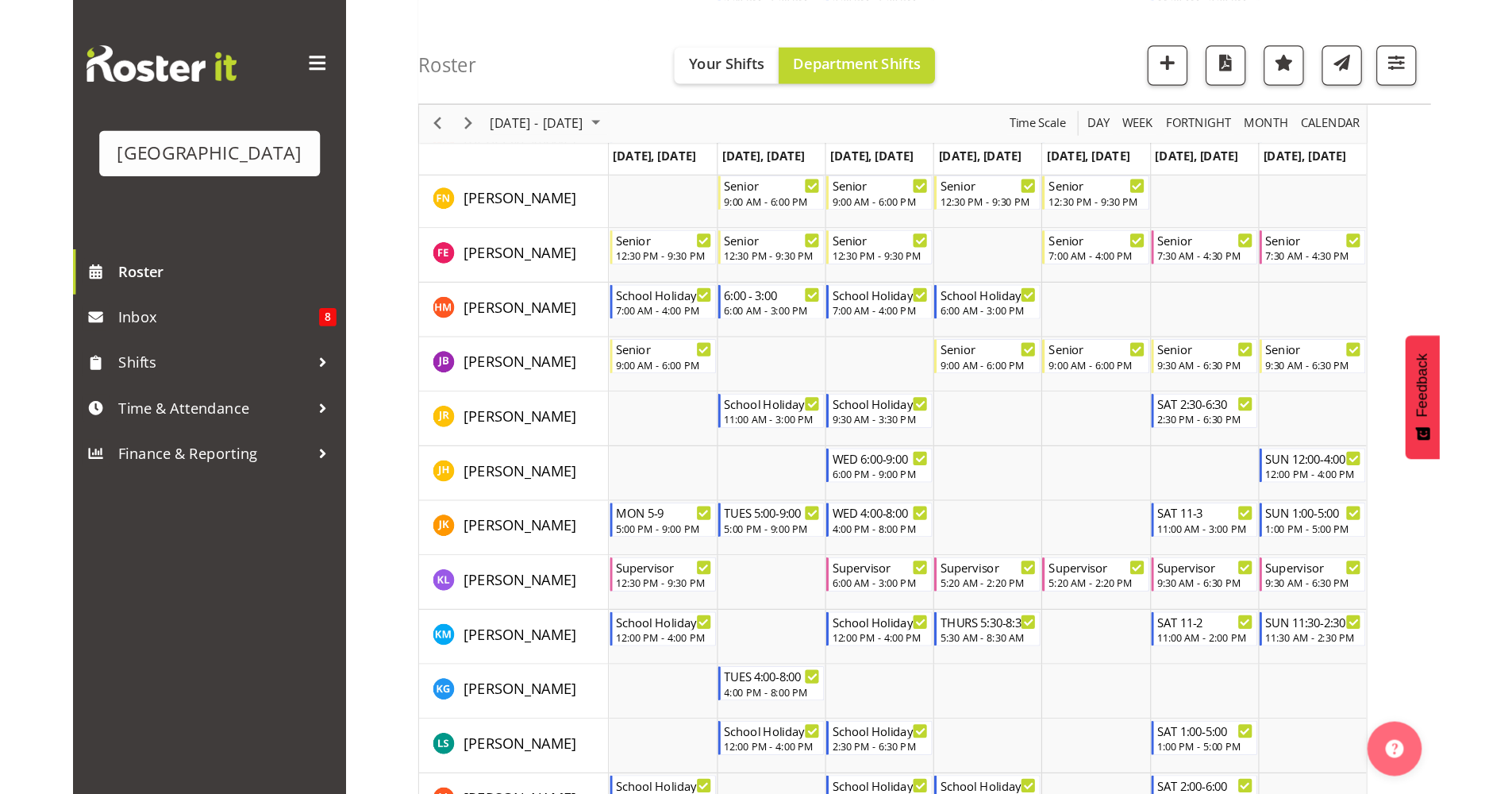
scroll to position [1033, 0]
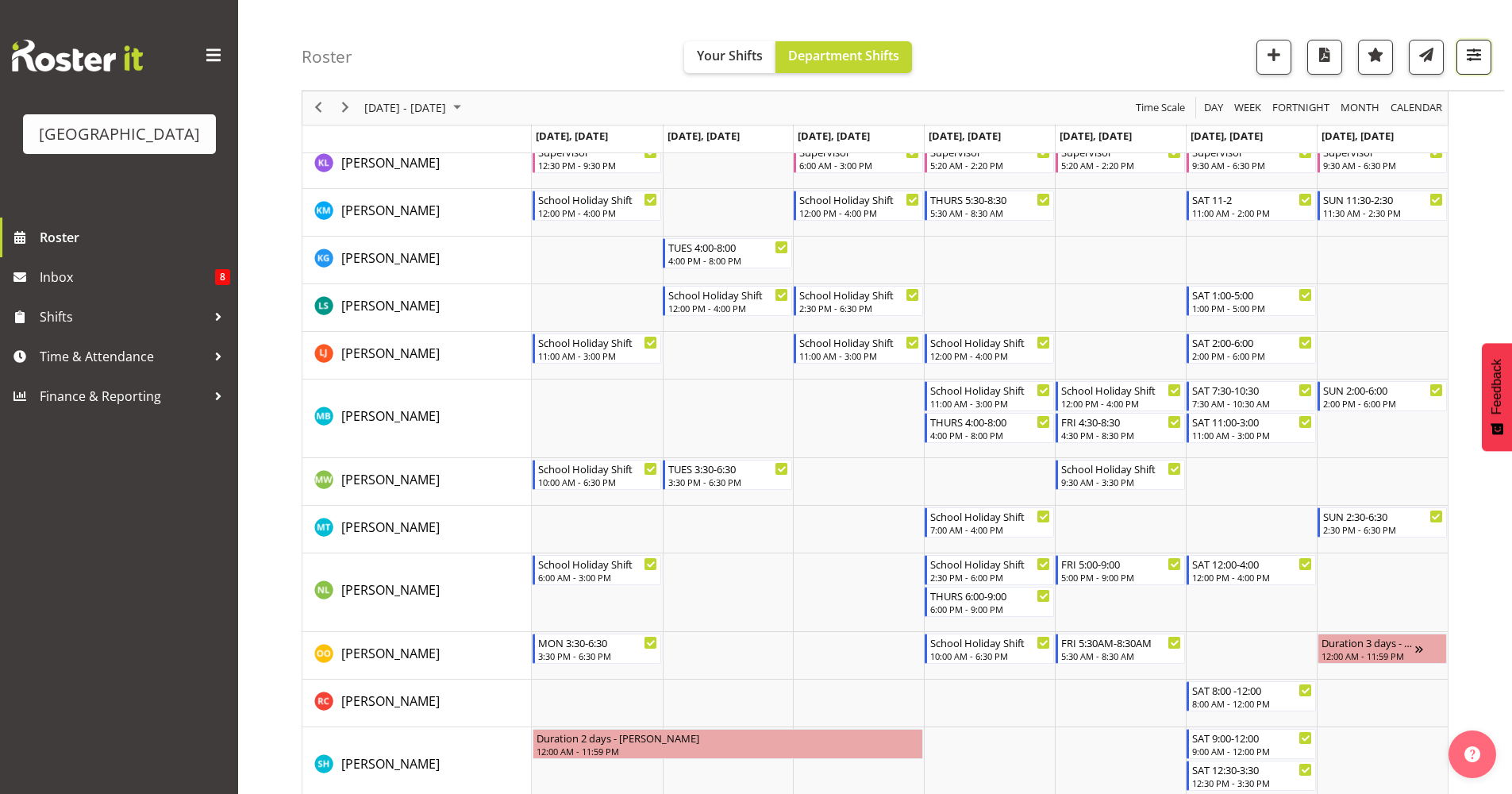
click at [1198, 64] on span "button" at bounding box center [1474, 54] width 21 height 21
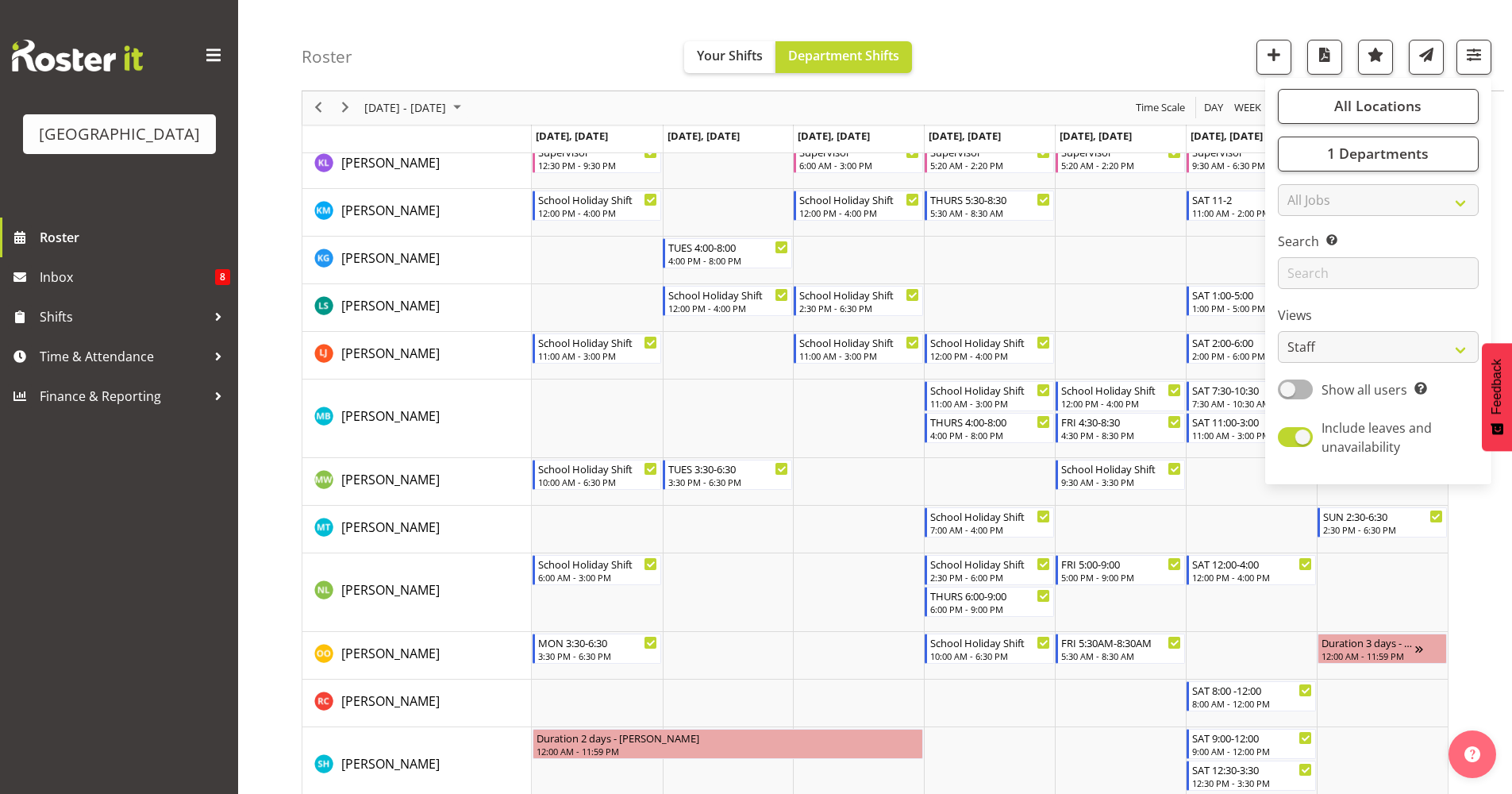
click at [1198, 254] on div "Search Search for a particular employee" at bounding box center [1378, 261] width 201 height 57
click at [1198, 271] on input "text" at bounding box center [1378, 274] width 201 height 31
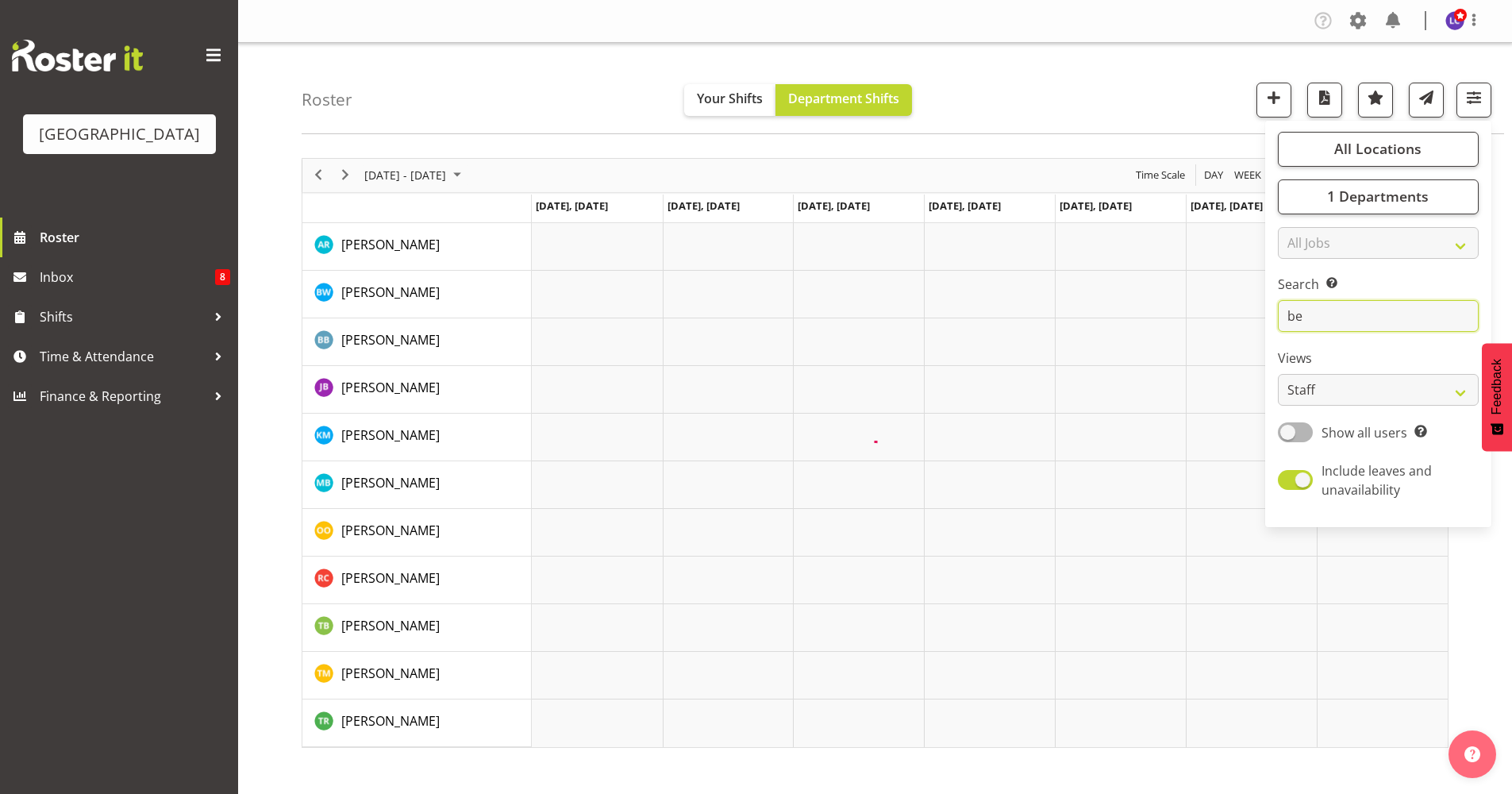
scroll to position [0, 0]
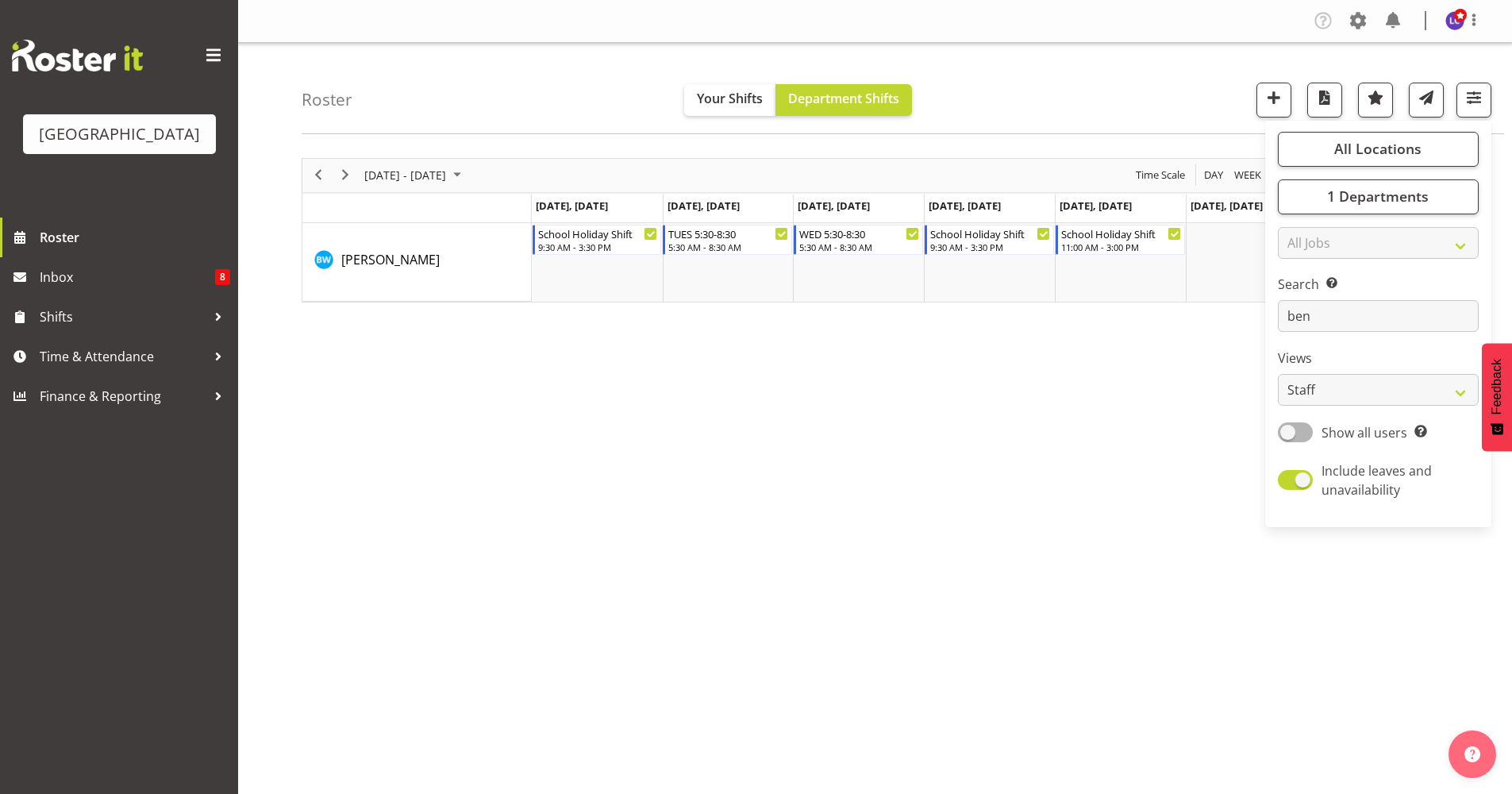
click at [725, 564] on div "[DATE] - [DATE] [DATE] Day Week Fortnight Month calendar Month Agenda Time Scal…" at bounding box center [907, 464] width 1211 height 636
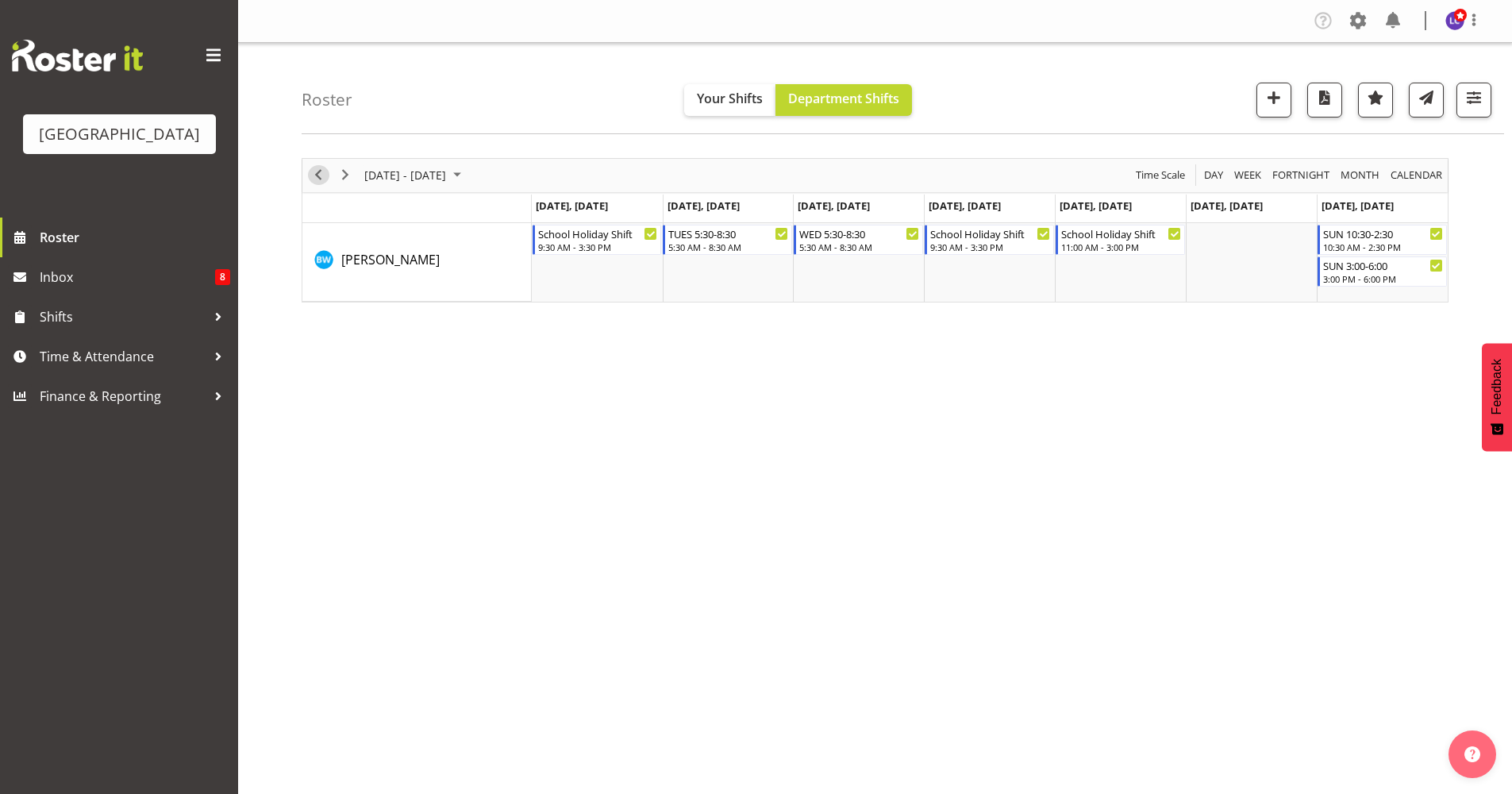
click at [320, 179] on span "Previous" at bounding box center [318, 175] width 19 height 20
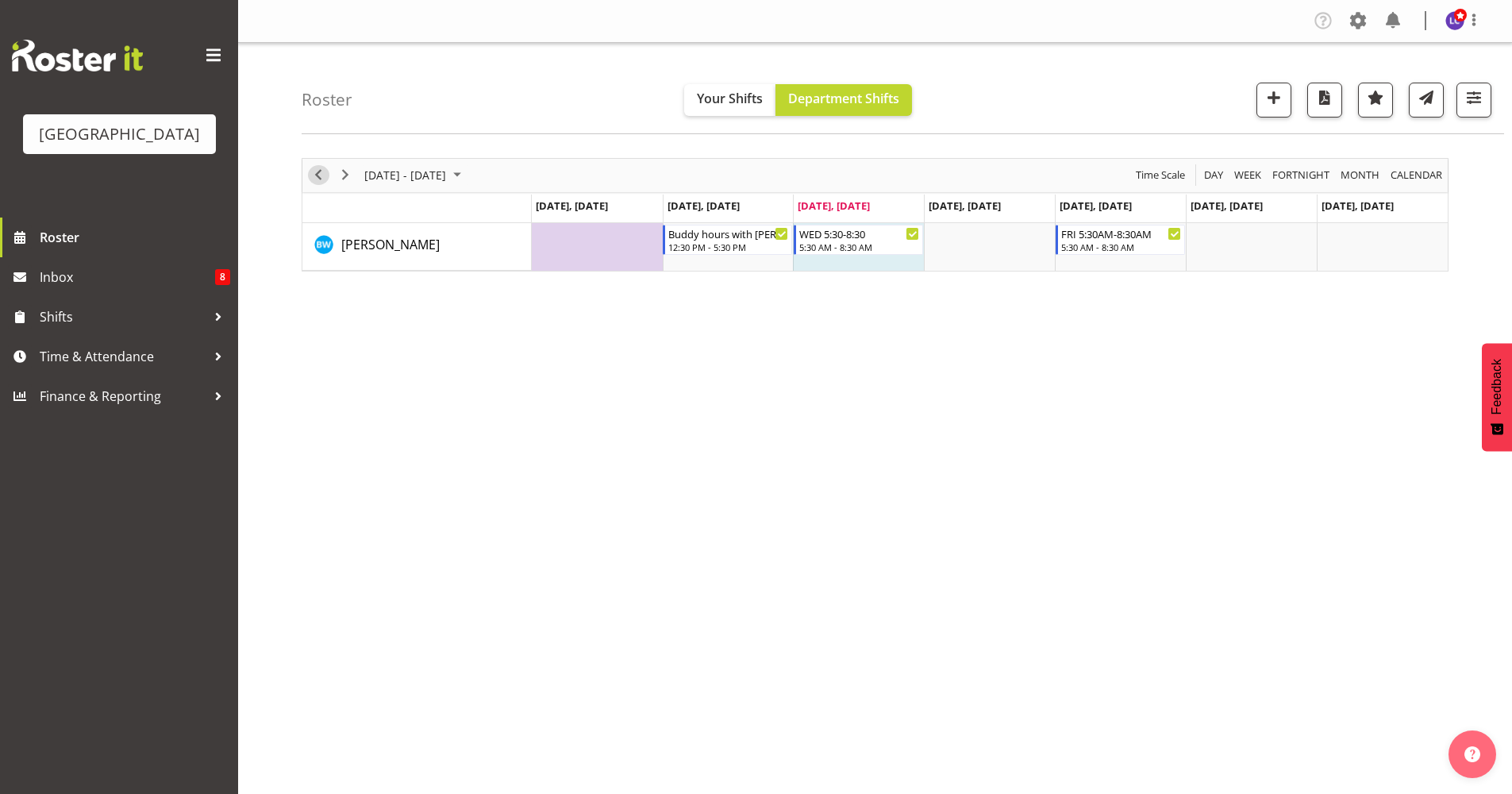
click at [320, 179] on span "Previous" at bounding box center [318, 175] width 19 height 20
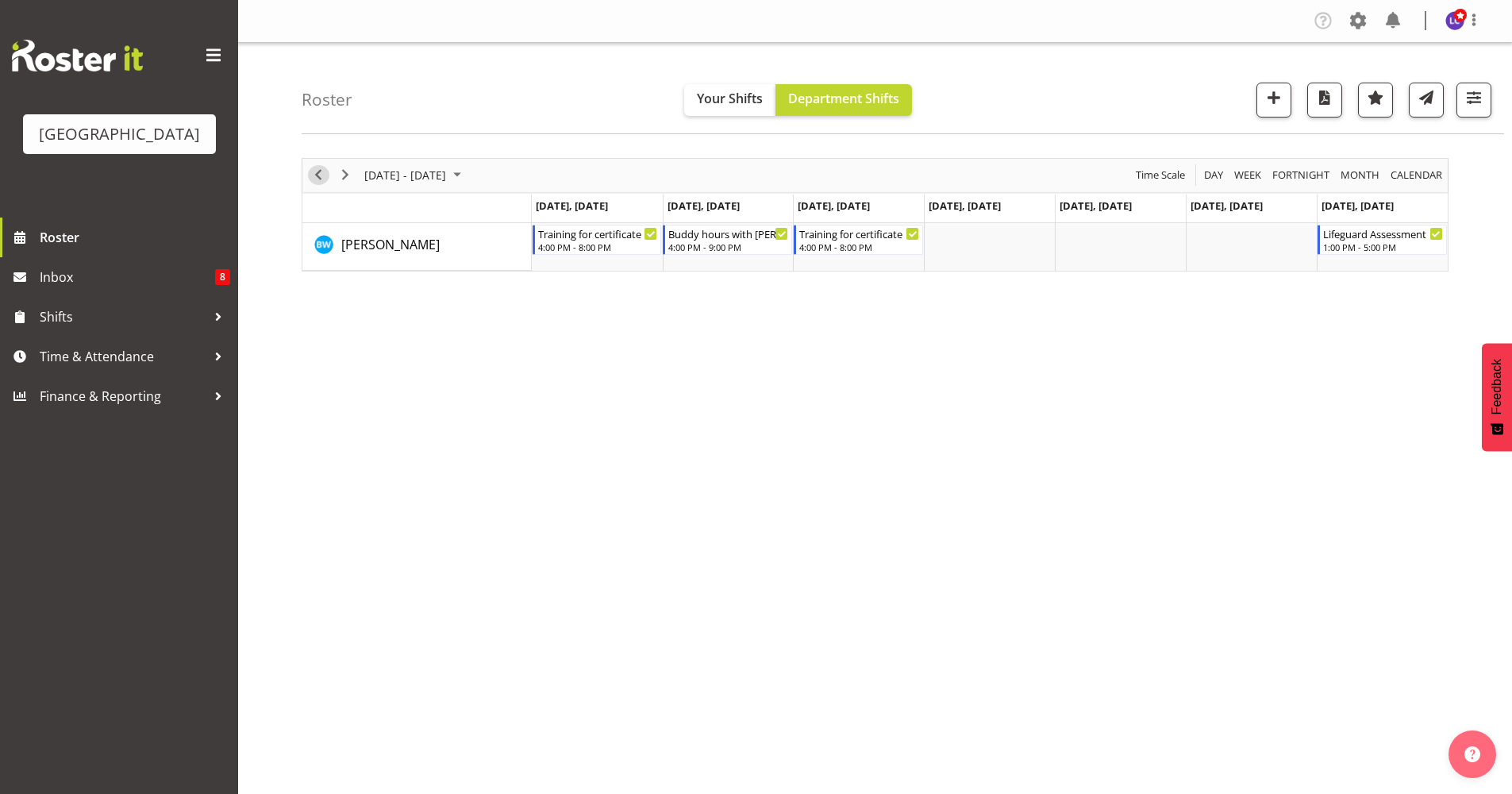
click at [324, 168] on span "Previous" at bounding box center [318, 175] width 19 height 20
click at [318, 177] on span "Previous" at bounding box center [318, 175] width 19 height 20
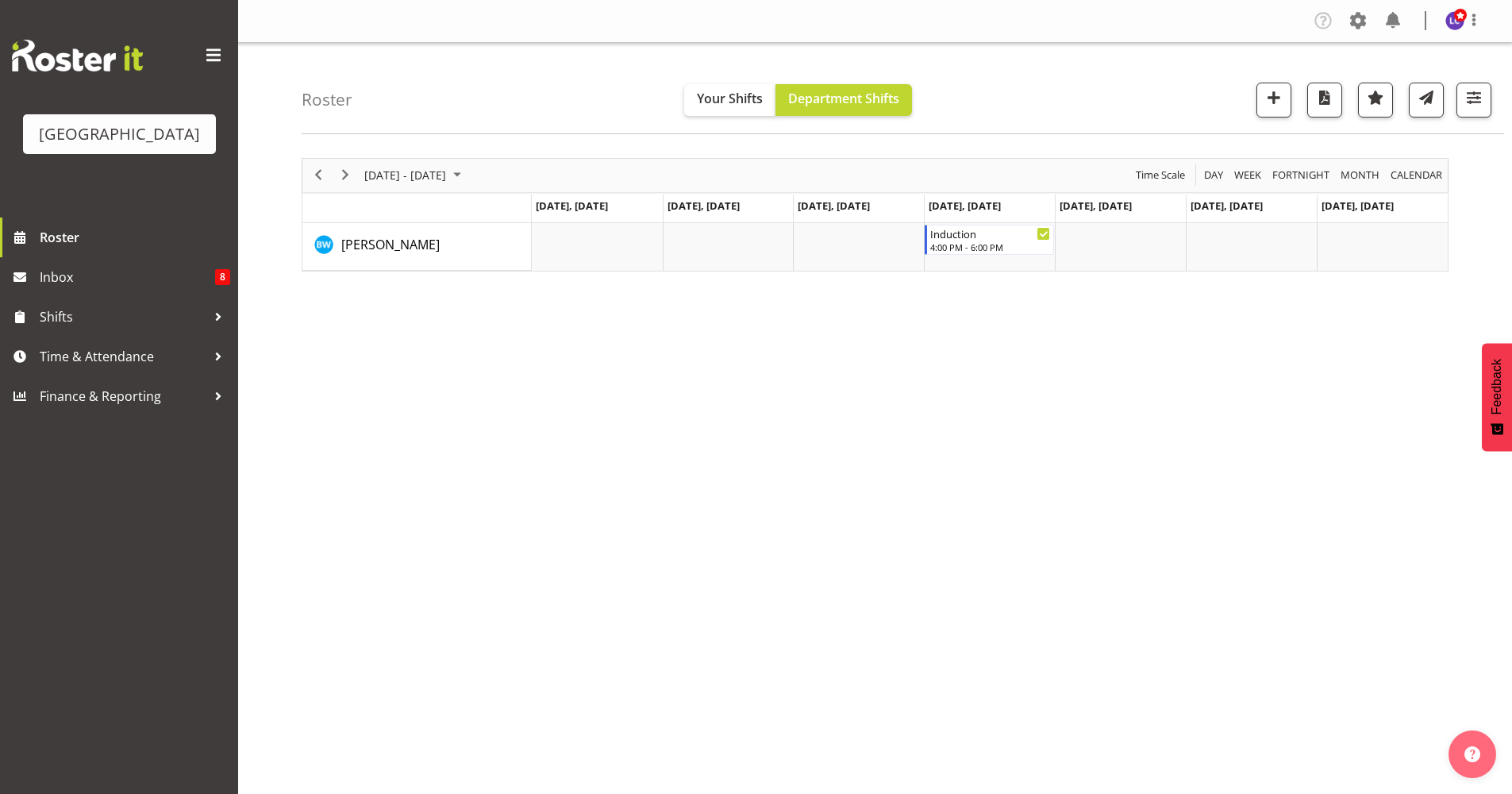
click at [357, 172] on div "next period" at bounding box center [345, 175] width 27 height 33
click at [349, 175] on span "Next" at bounding box center [345, 175] width 19 height 20
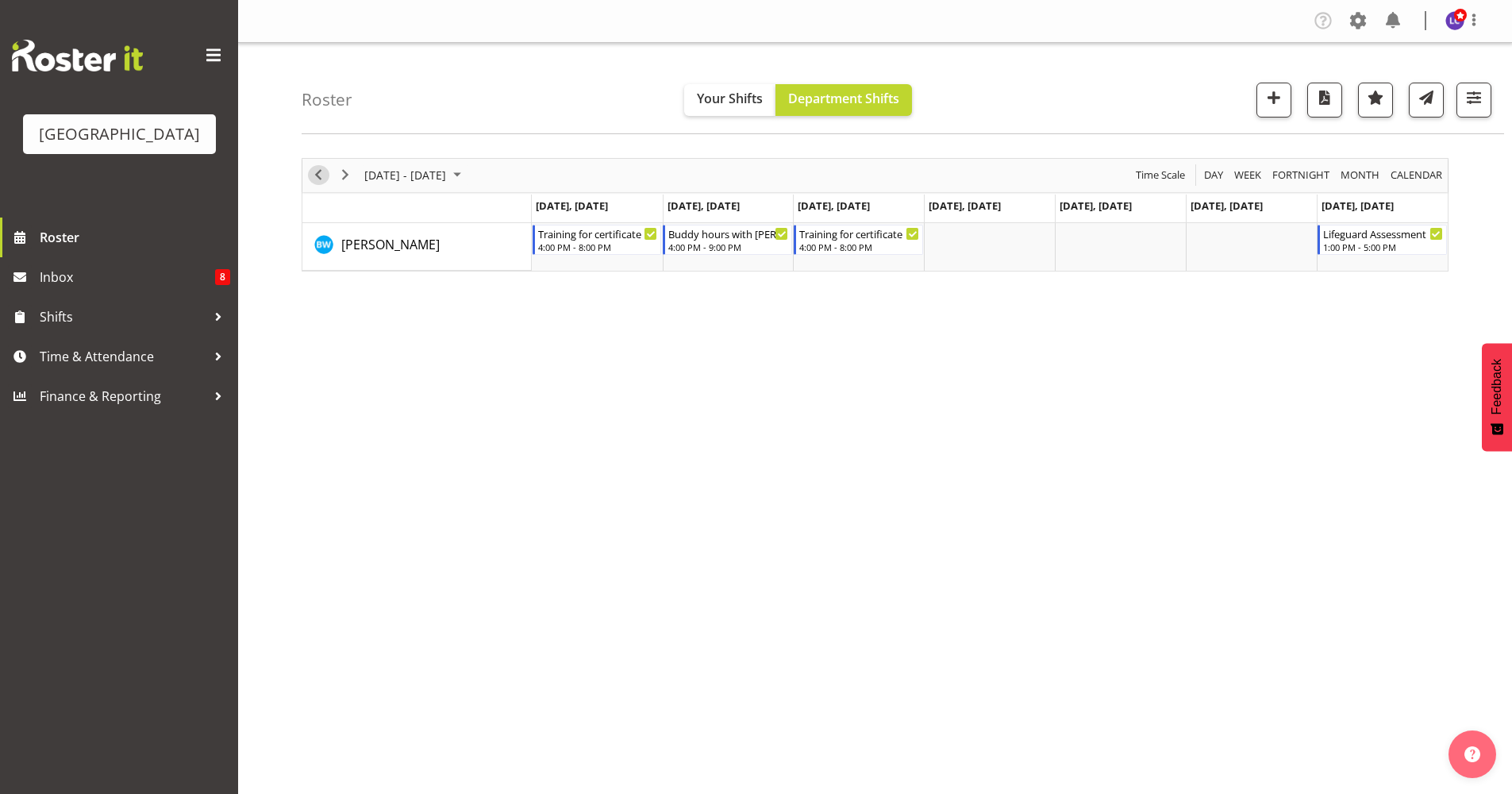
click at [327, 180] on span "Previous" at bounding box center [318, 175] width 19 height 20
click at [340, 176] on span "Next" at bounding box center [345, 175] width 19 height 20
click at [1198, 102] on span "button" at bounding box center [1474, 97] width 21 height 21
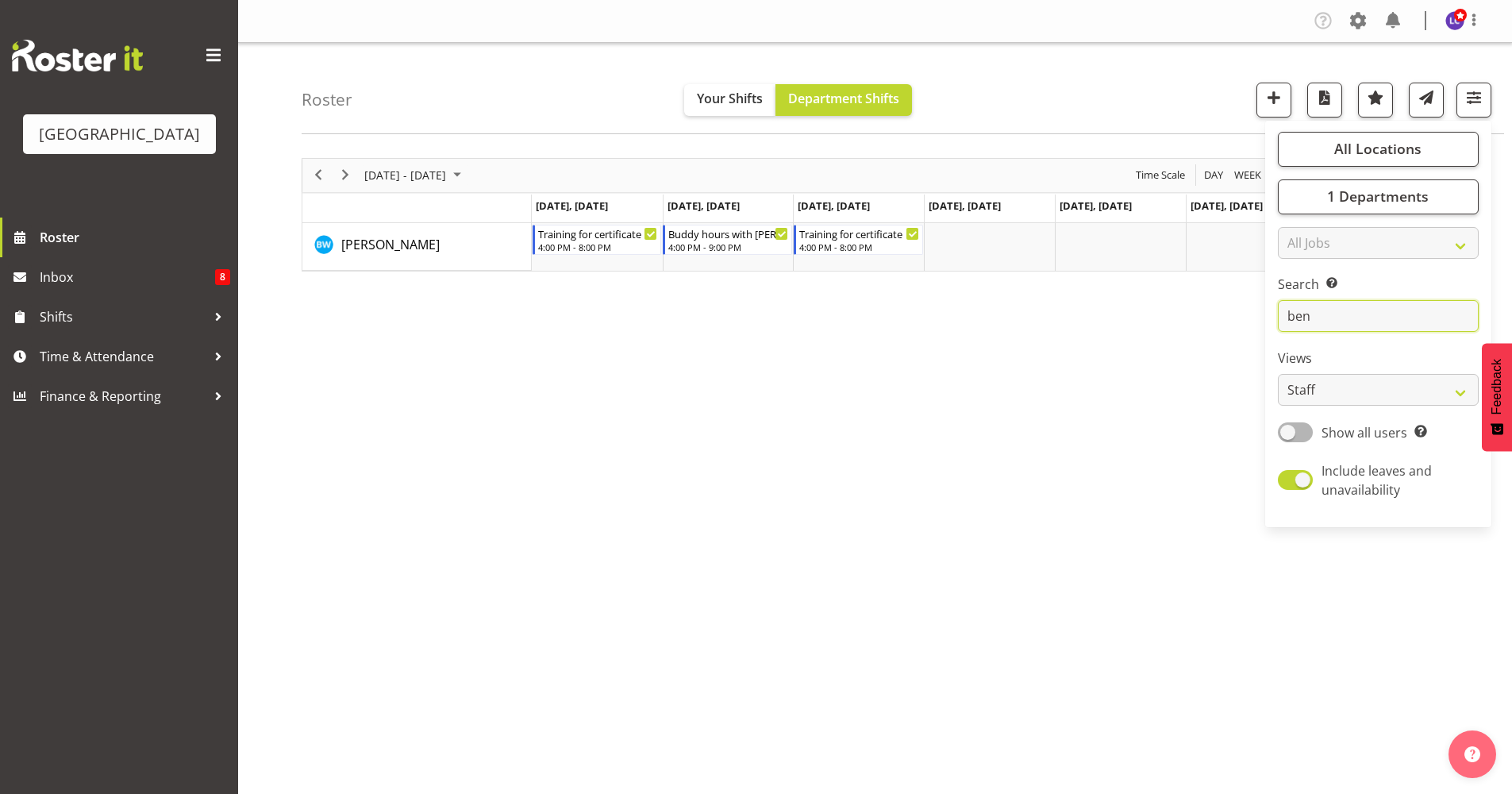
click at [1198, 303] on input "ben" at bounding box center [1378, 316] width 201 height 31
drag, startPoint x: 1343, startPoint y: 310, endPoint x: 1259, endPoint y: 312, distance: 84.0
click at [1198, 312] on div "Roster Your Shifts Department Shifts All Locations [GEOGRAPHIC_DATA] Select All…" at bounding box center [876, 412] width 1274 height 739
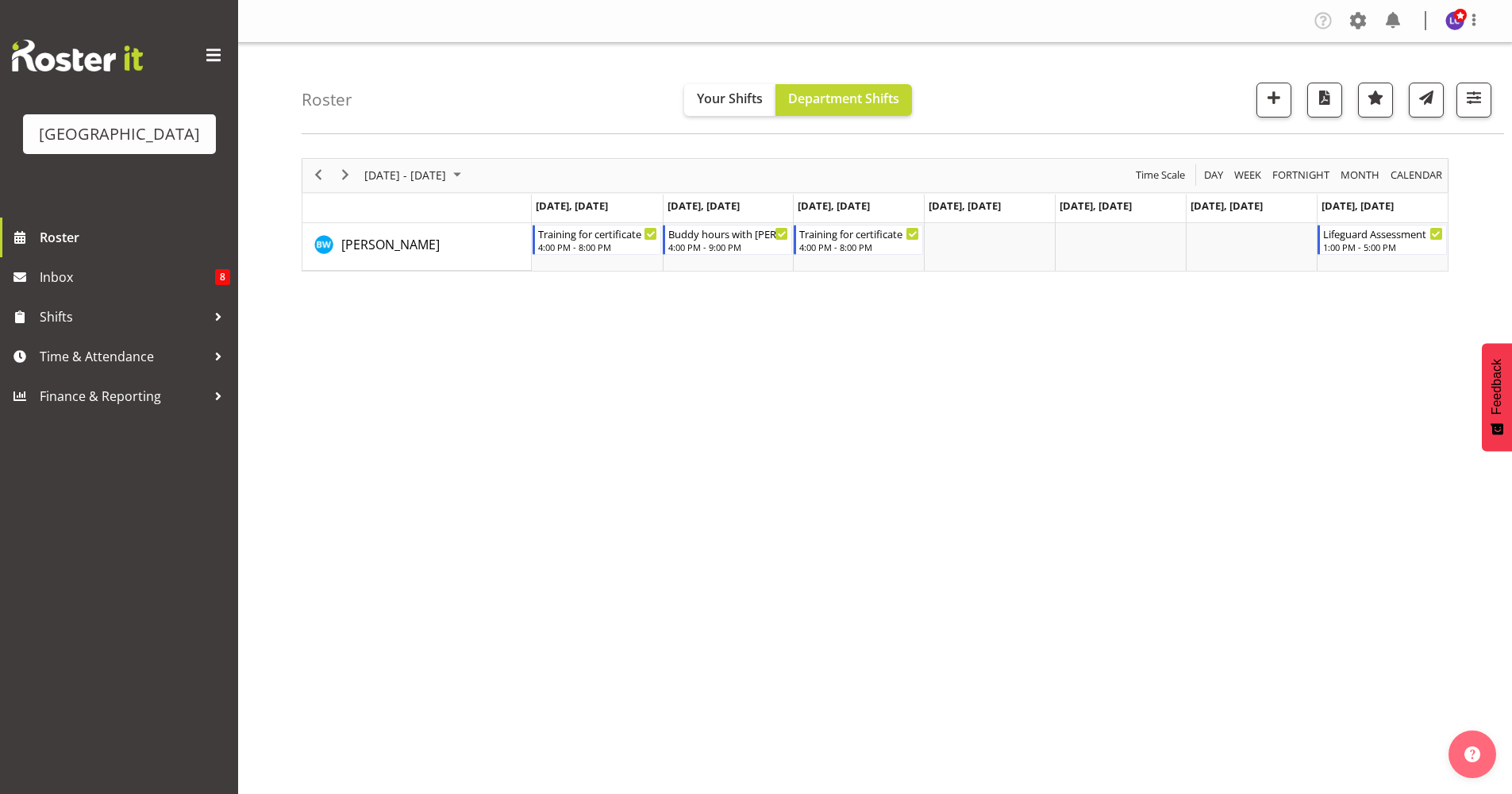
click at [1198, 80] on div "Roster Your Shifts Department Shifts All Locations [GEOGRAPHIC_DATA] Select All…" at bounding box center [903, 88] width 1203 height 92
click at [1198, 91] on span "button" at bounding box center [1474, 97] width 21 height 21
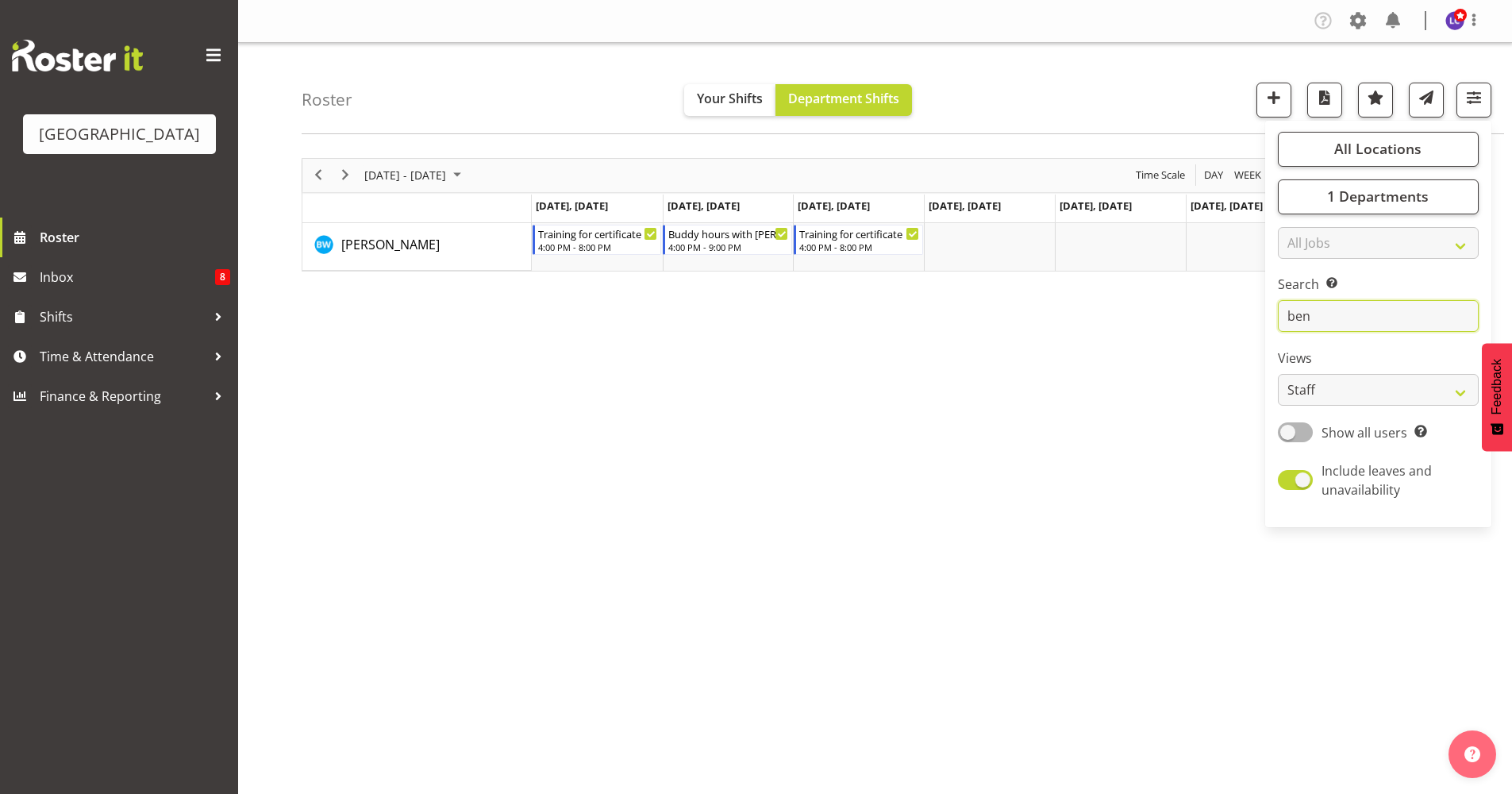
click at [1198, 305] on input "ben" at bounding box center [1378, 316] width 201 height 31
type input "b"
type input "Theo"
click at [770, 401] on div "[DATE] - [DATE] [DATE] Day Week Fortnight Month calendar Month Agenda Time Scal…" at bounding box center [907, 464] width 1211 height 636
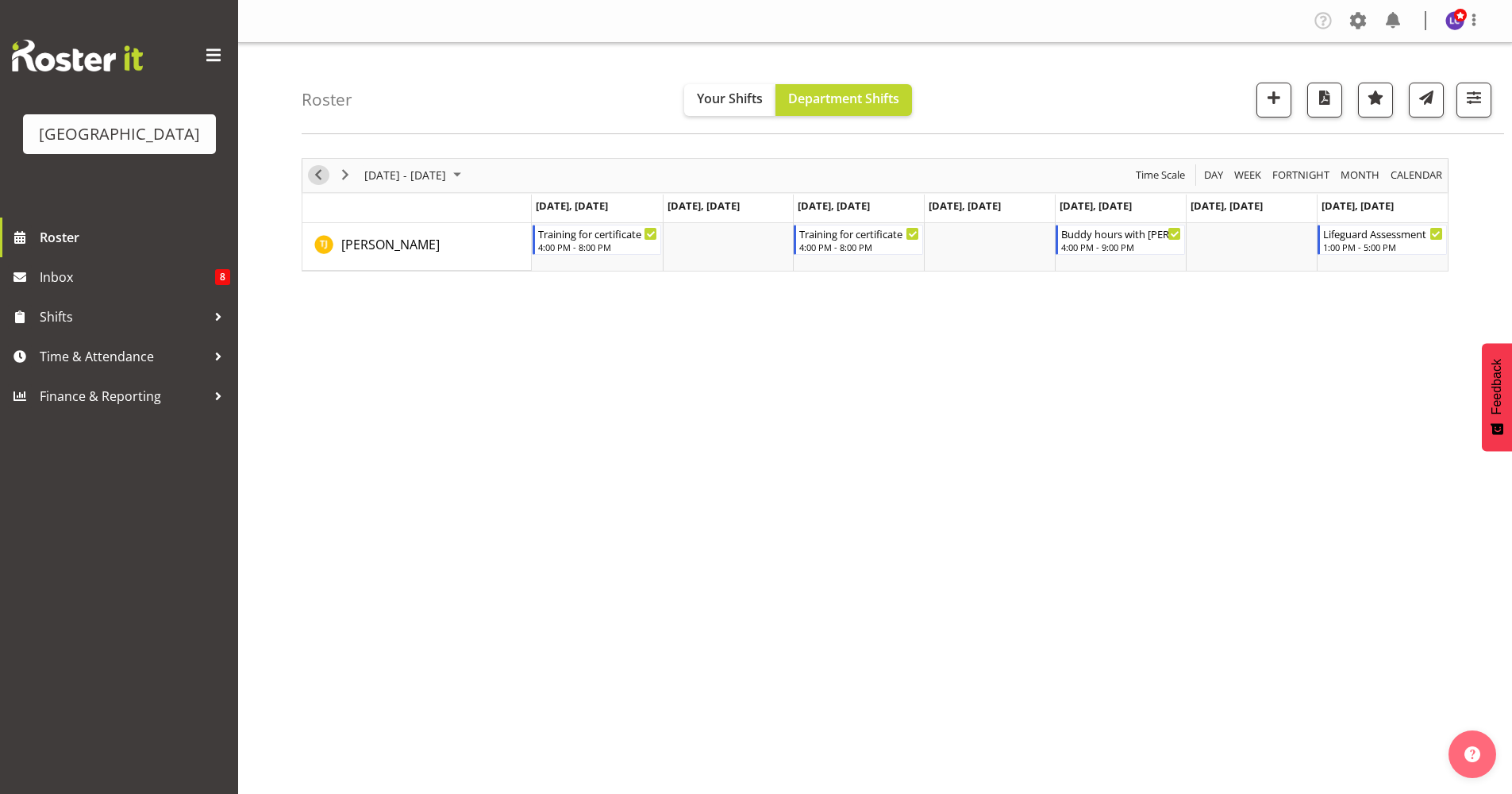
click at [314, 176] on span "Previous" at bounding box center [318, 175] width 19 height 20
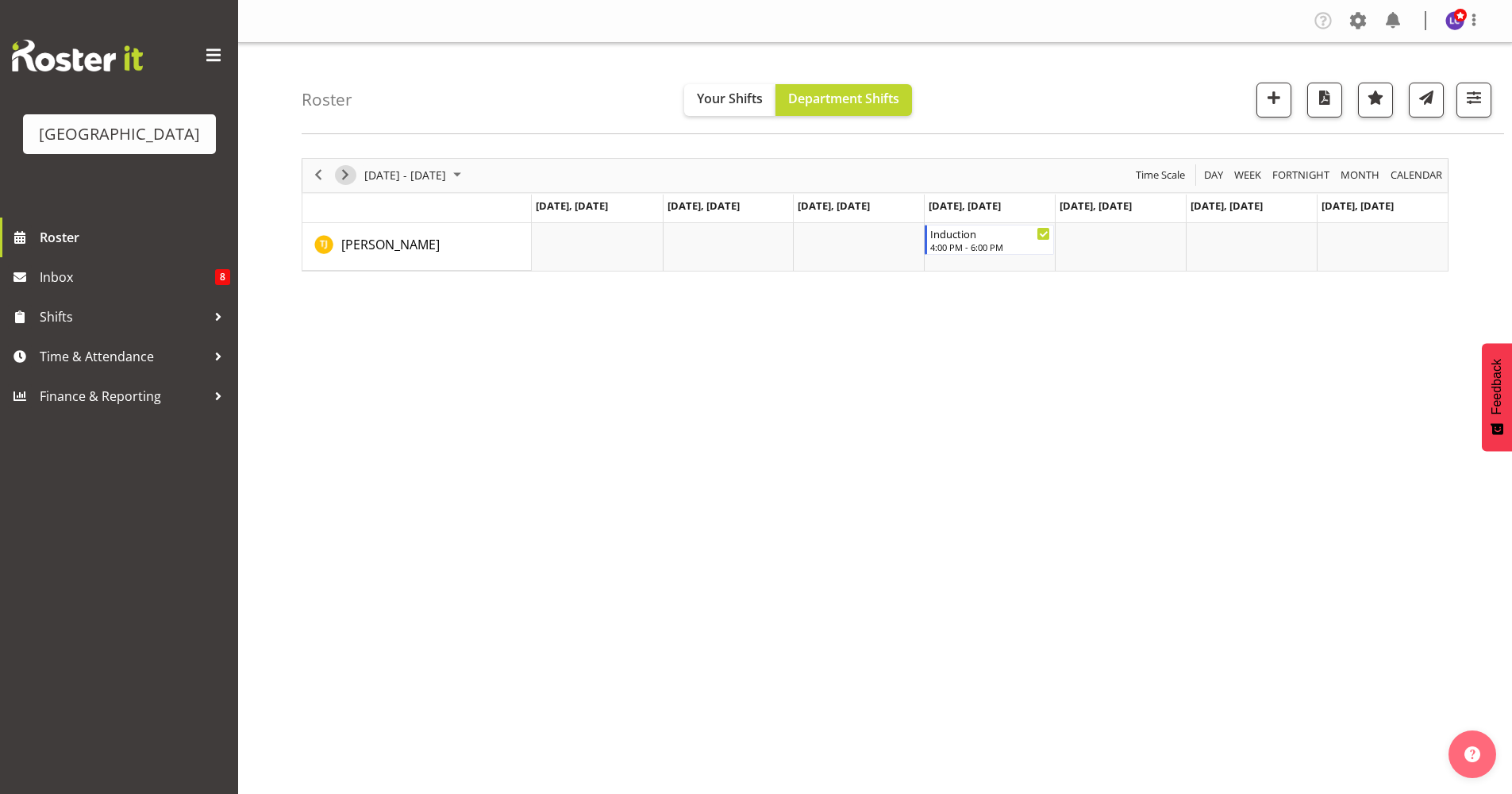
click at [345, 182] on span "Next" at bounding box center [345, 175] width 19 height 20
click at [344, 179] on span "Next" at bounding box center [345, 175] width 19 height 20
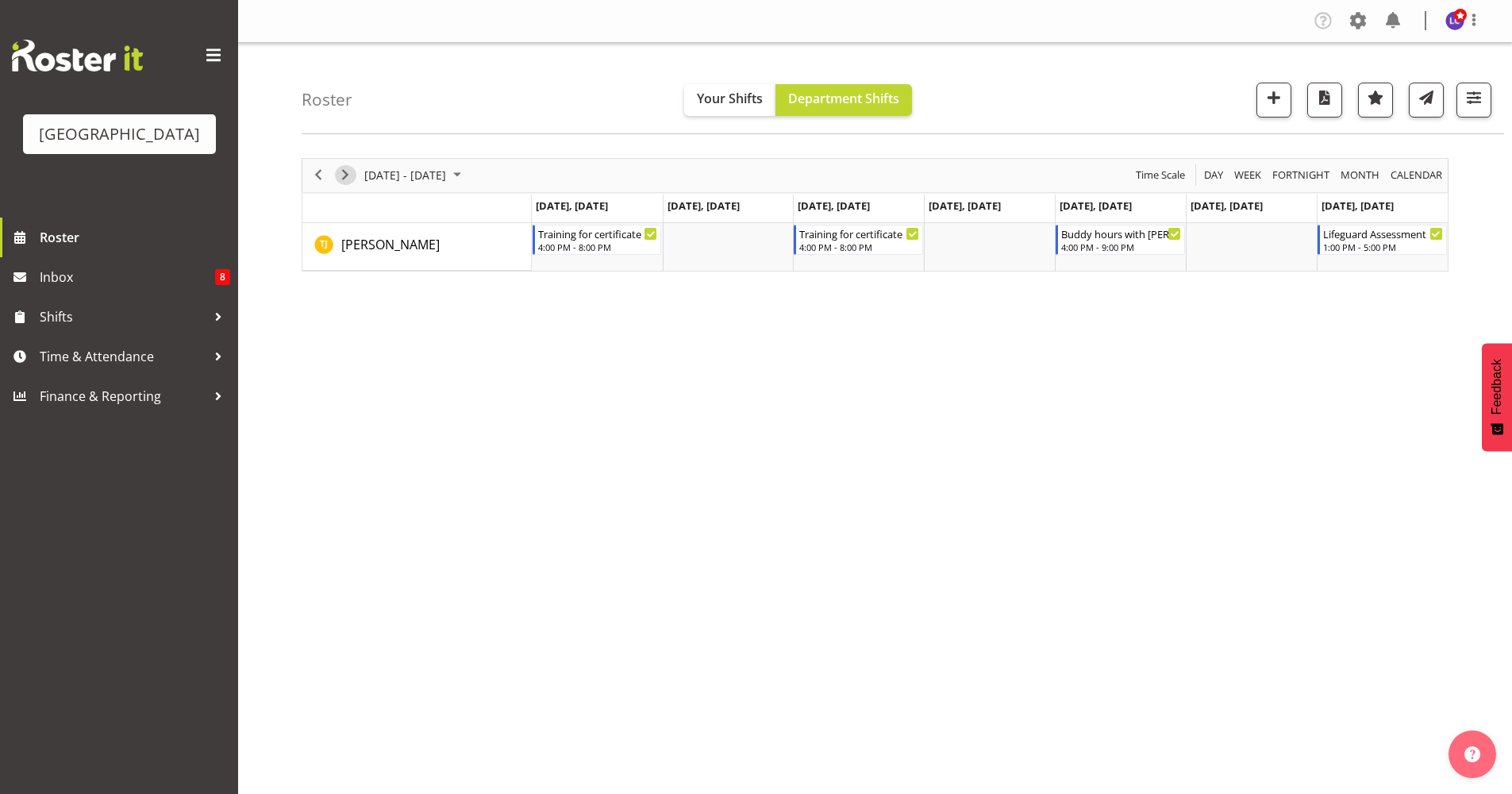
click at [353, 178] on span "Next" at bounding box center [345, 175] width 19 height 20
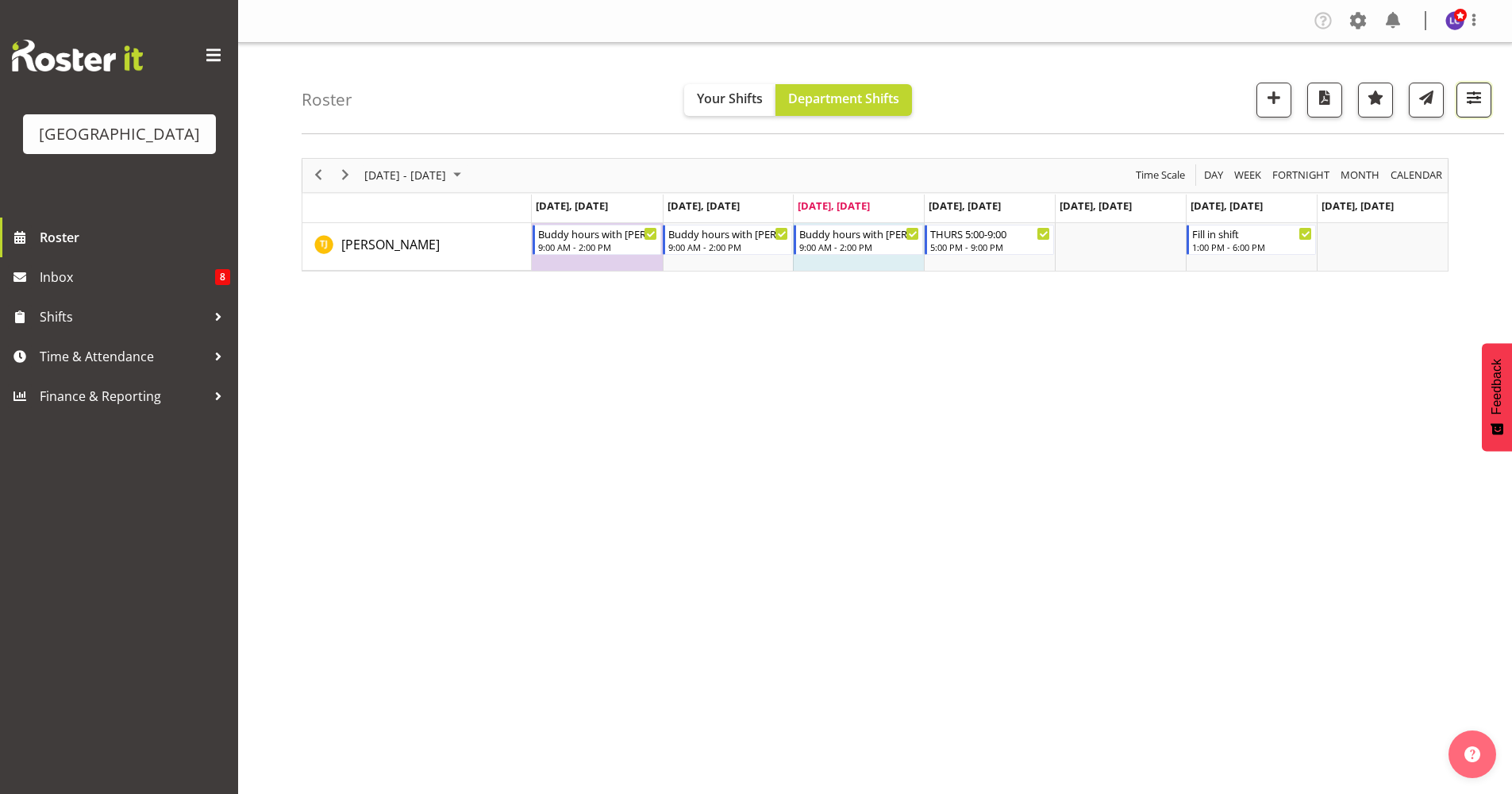
click at [1198, 94] on button "button" at bounding box center [1474, 100] width 35 height 35
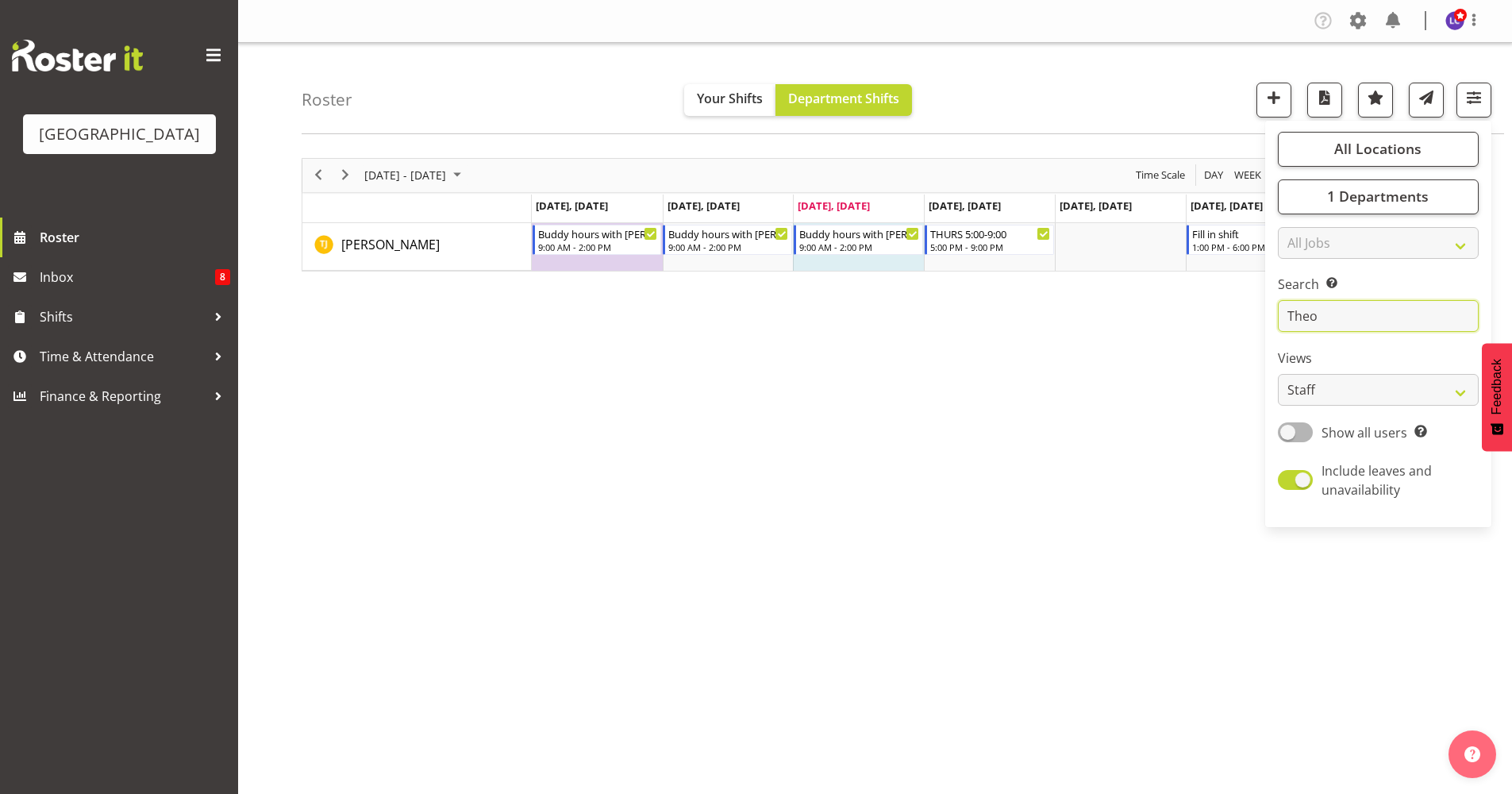
drag, startPoint x: 1390, startPoint y: 303, endPoint x: 1245, endPoint y: 312, distance: 145.3
click at [1198, 312] on div "Roster Your Shifts Department Shifts All Locations [GEOGRAPHIC_DATA] Select All…" at bounding box center [876, 412] width 1274 height 739
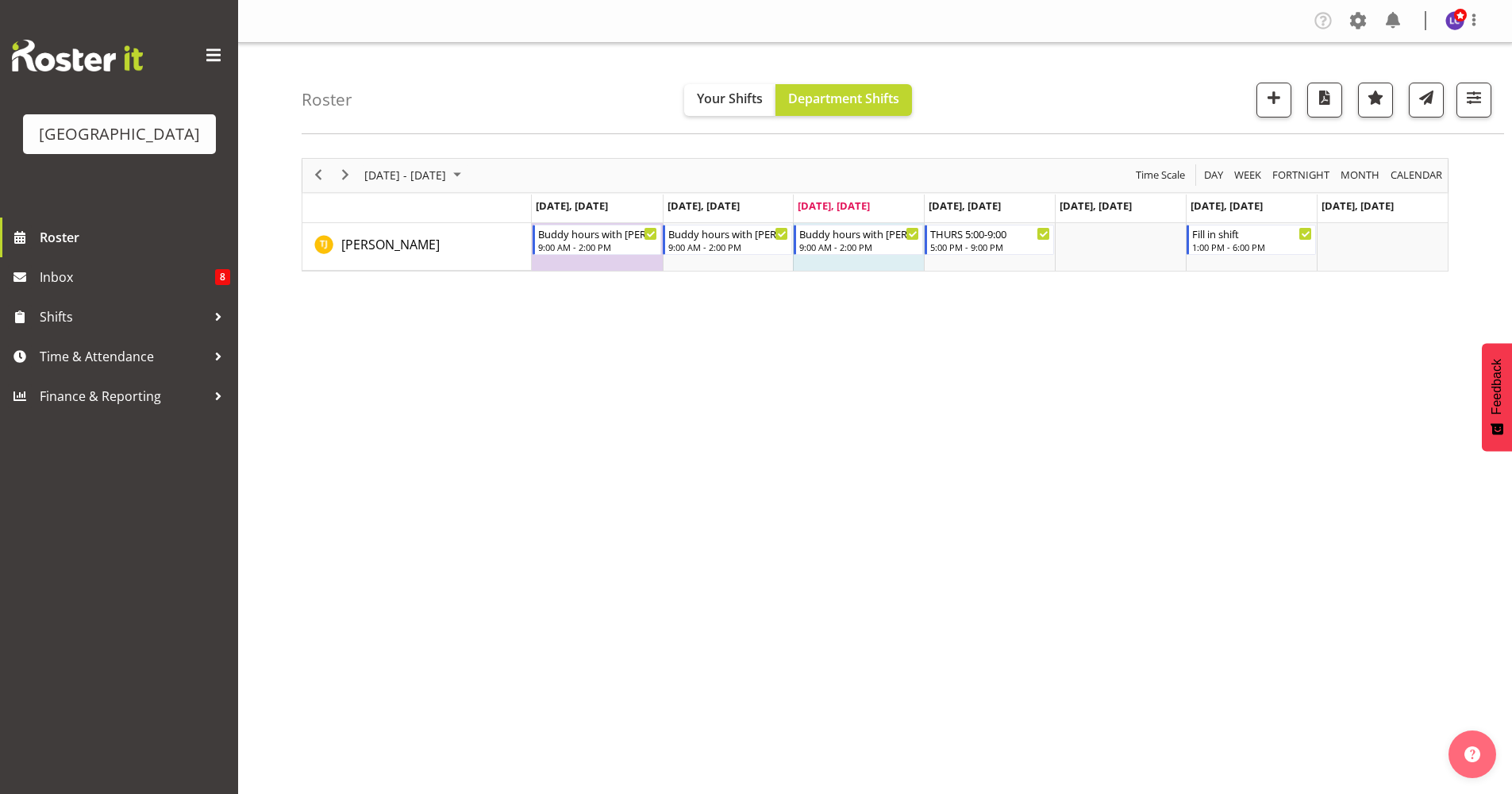
click at [339, 162] on div "next period" at bounding box center [345, 175] width 27 height 33
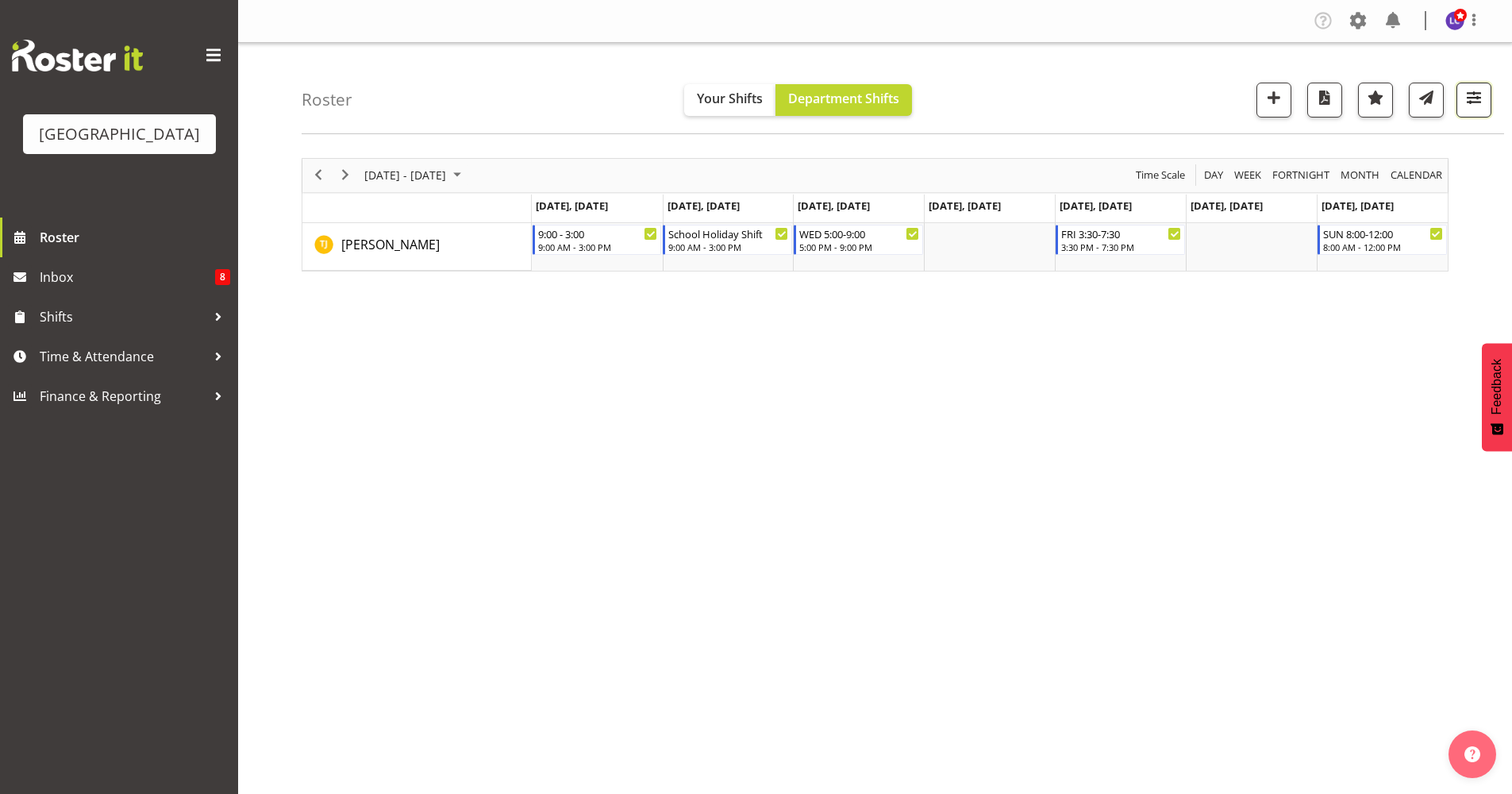
click at [1198, 96] on button "button" at bounding box center [1474, 100] width 35 height 35
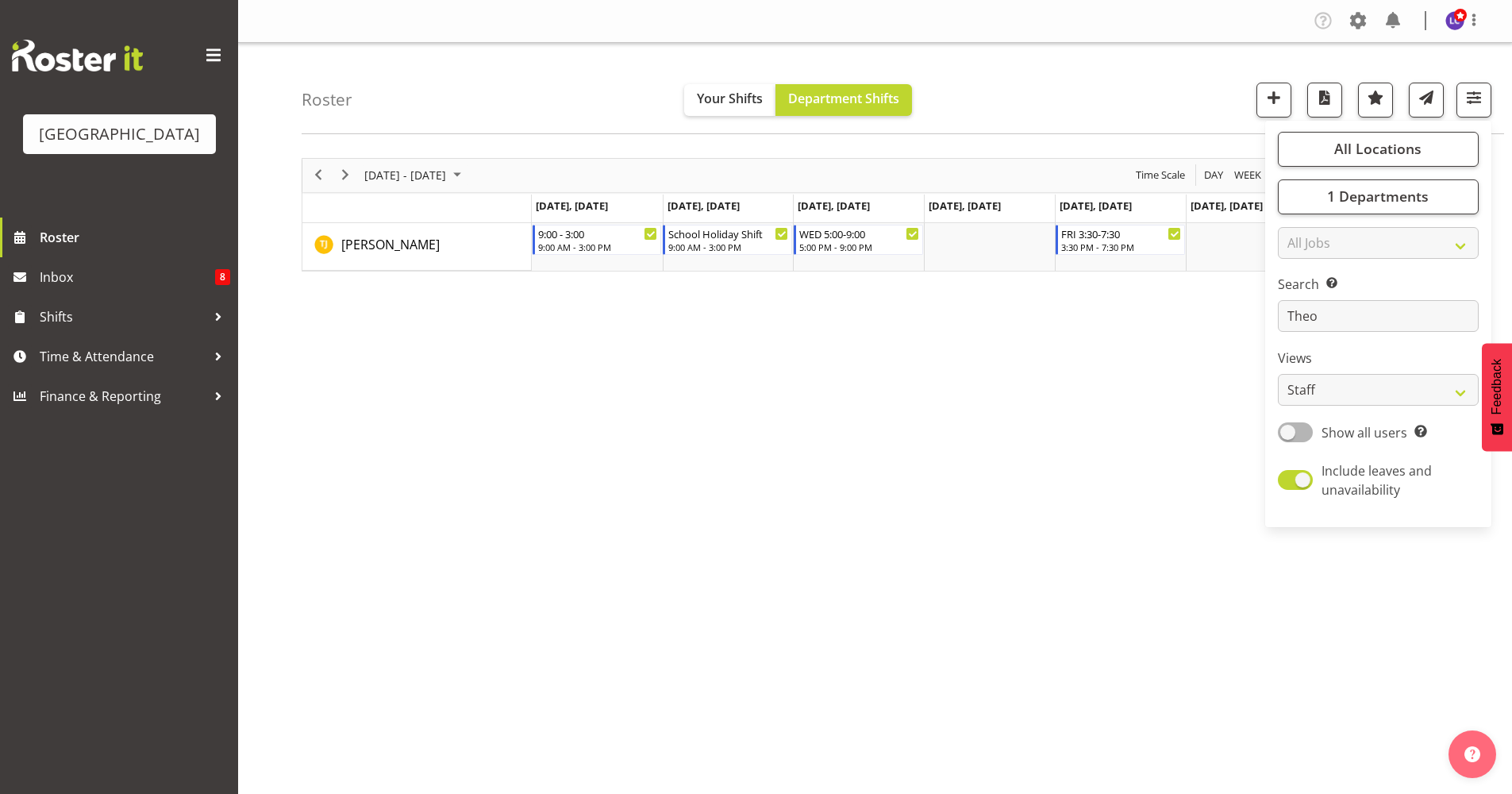
click at [897, 399] on div "[DATE] - [DATE] [DATE] Day Week Fortnight Month calendar Month Agenda Time Scal…" at bounding box center [907, 464] width 1211 height 636
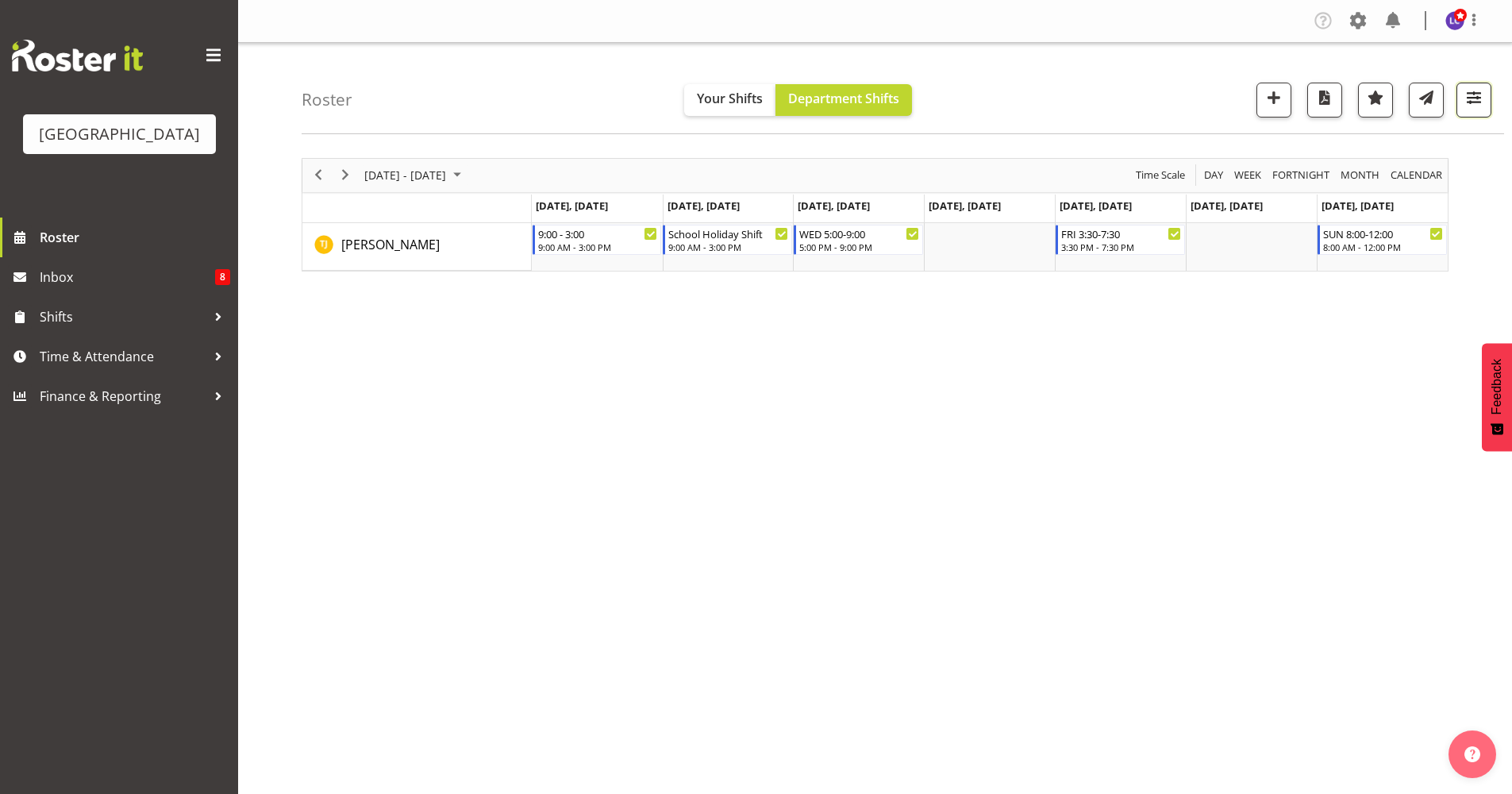
click at [1198, 105] on span "button" at bounding box center [1474, 97] width 21 height 21
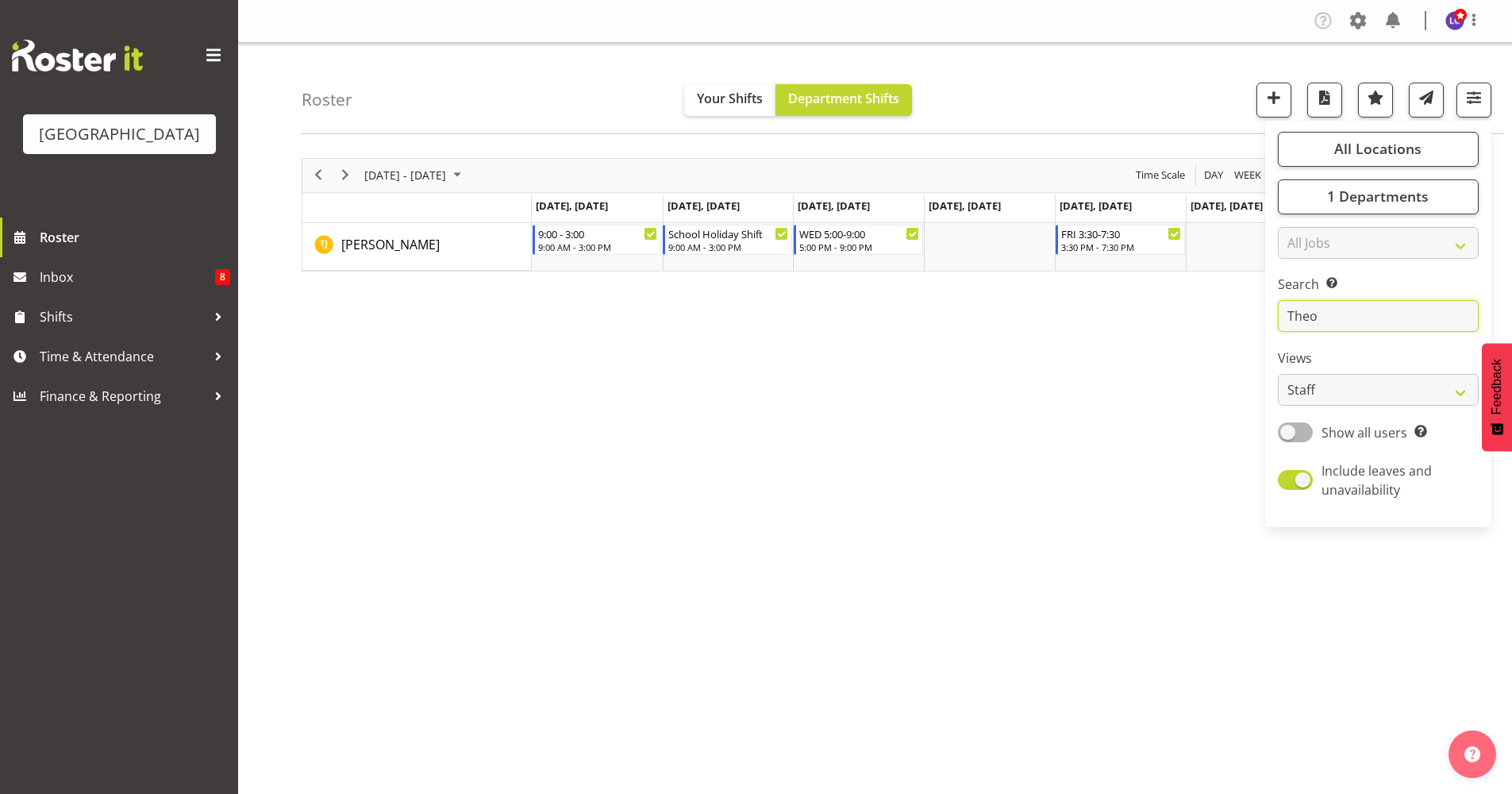
drag, startPoint x: 1376, startPoint y: 304, endPoint x: 1226, endPoint y: 305, distance: 150.0
click at [1198, 305] on div "Roster Your Shifts Department Shifts All Locations [GEOGRAPHIC_DATA] Select All…" at bounding box center [876, 412] width 1274 height 739
